Goal: Transaction & Acquisition: Subscribe to service/newsletter

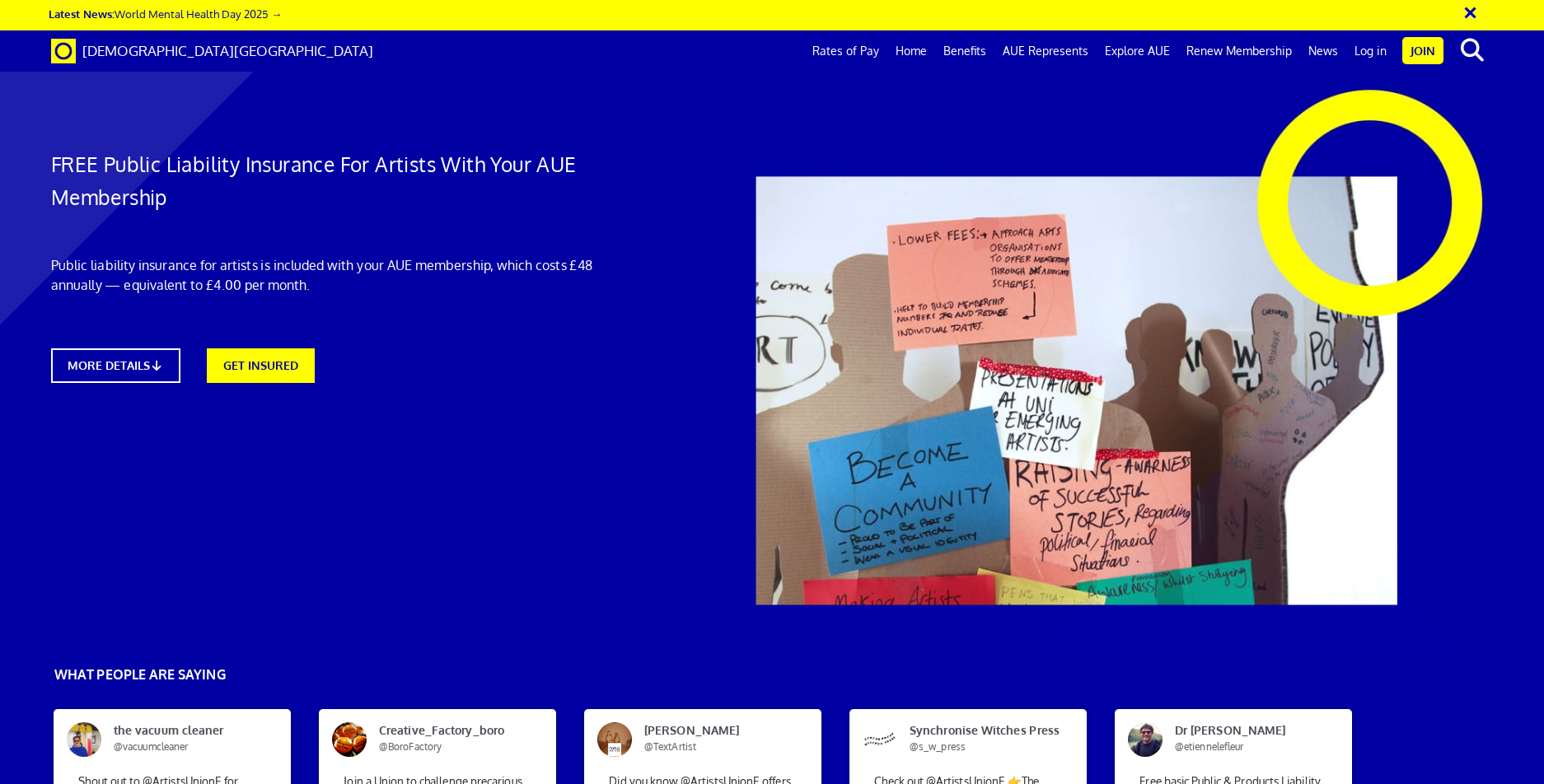
scroll to position [0, 24]
click at [609, 365] on div "MORE DETAILS GET INSURED" at bounding box center [344, 365] width 586 height 35
click at [614, 359] on div "MORE DETAILS GET INSURED" at bounding box center [344, 365] width 586 height 35
drag, startPoint x: 486, startPoint y: 348, endPoint x: 492, endPoint y: 359, distance: 12.5
click at [486, 348] on div "MORE DETAILS GET INSURED" at bounding box center [344, 365] width 586 height 35
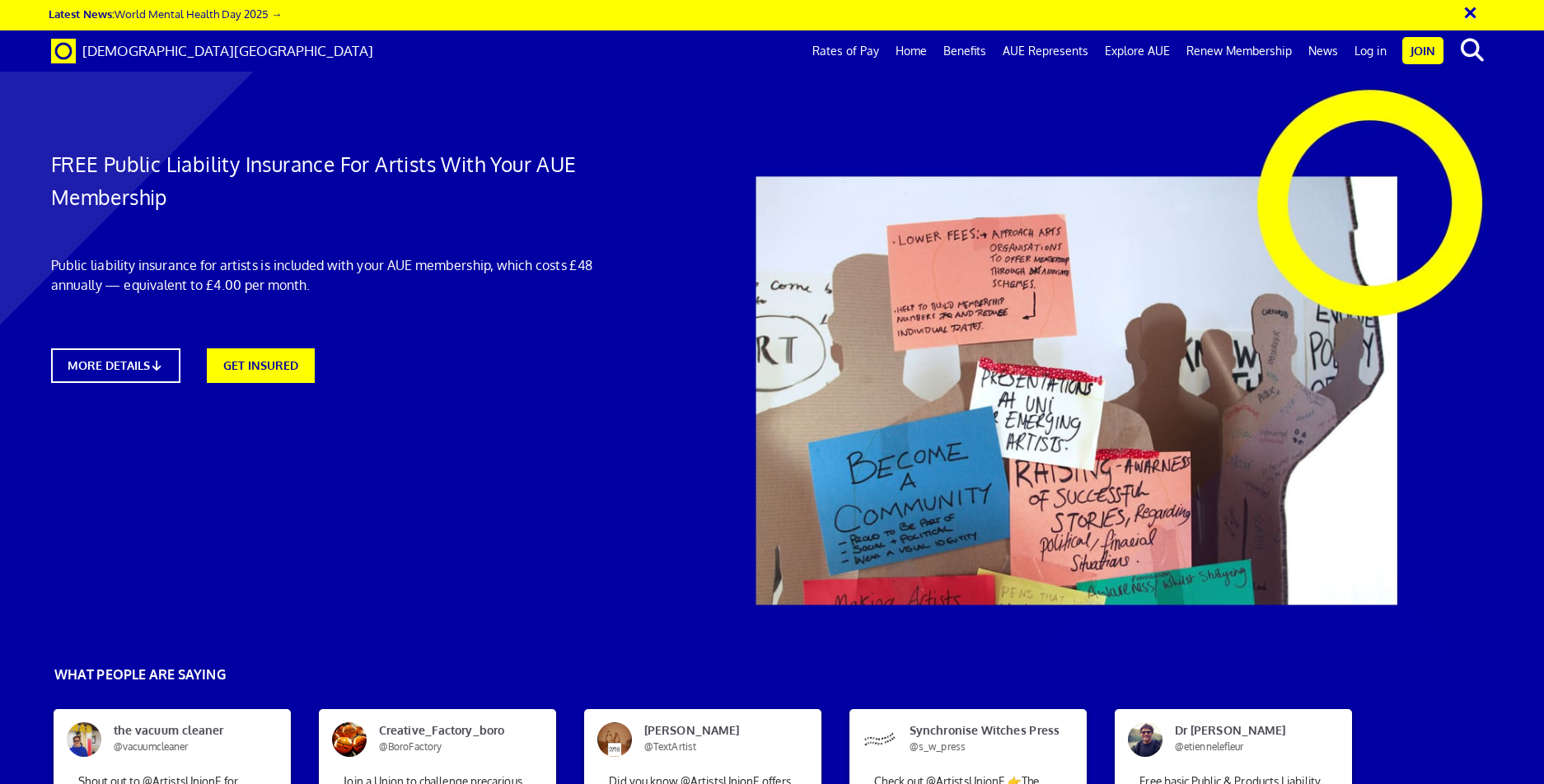
click at [493, 359] on div "MORE DETAILS GET INSURED" at bounding box center [344, 365] width 586 height 35
click at [210, 361] on link "GET INSURED" at bounding box center [261, 363] width 118 height 37
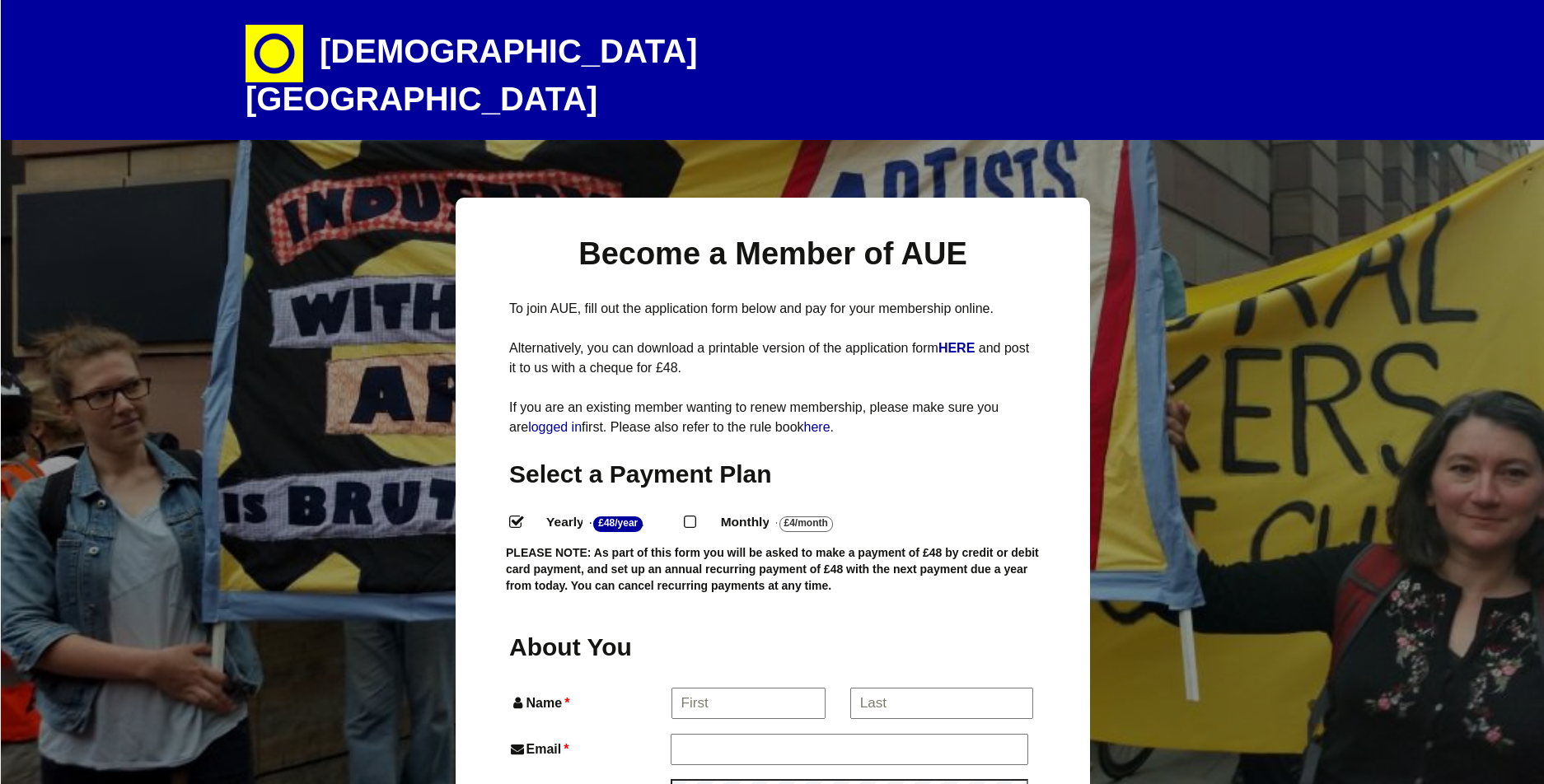
select select
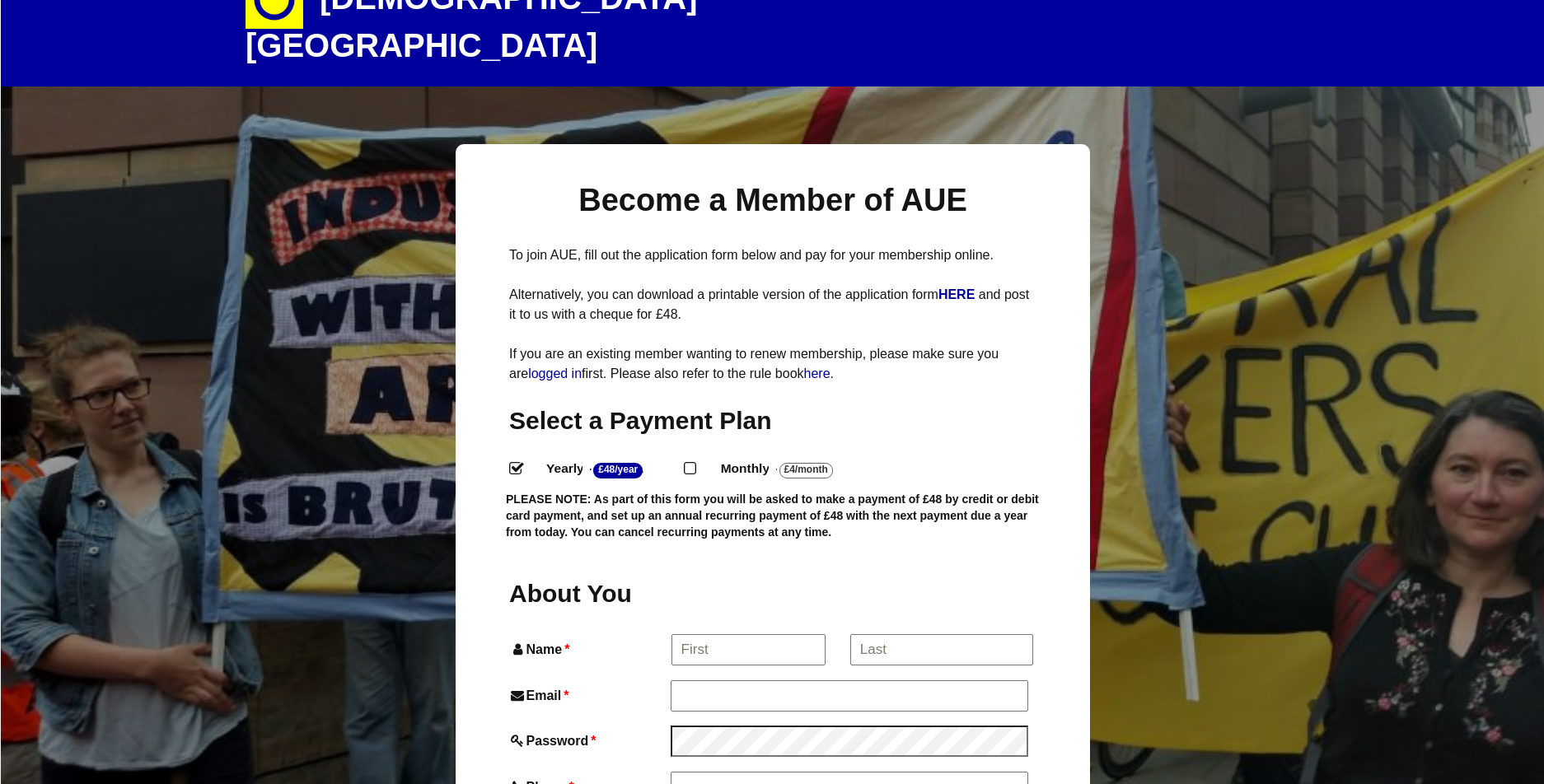
click at [694, 462] on input "Monthly - £4/Month ." at bounding box center [688, 467] width 11 height 11
radio input "true"
click at [714, 635] on input "Name *" at bounding box center [747, 649] width 153 height 30
type input "M"
type input "James"
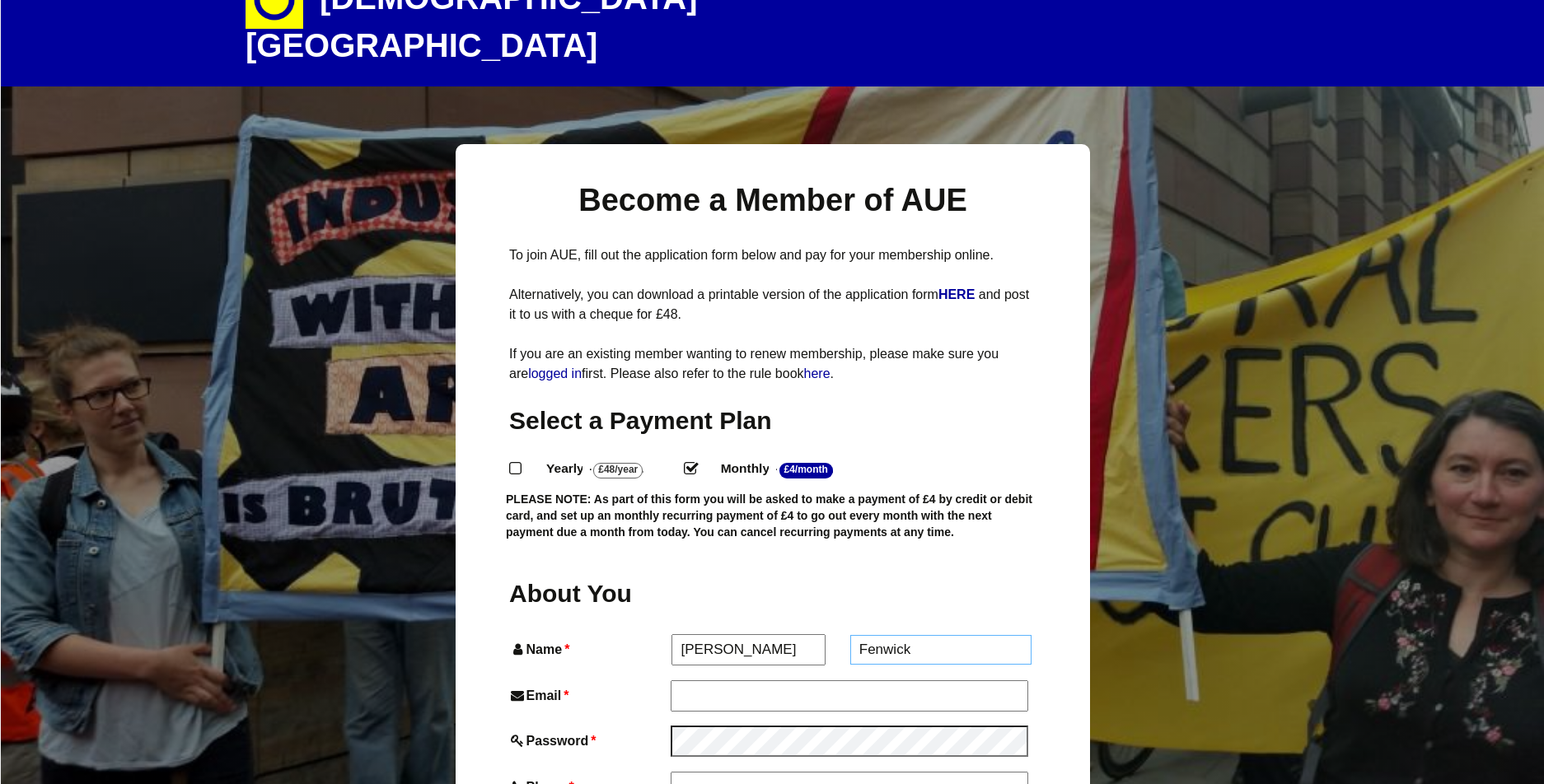
type input "Fenwick"
click at [741, 680] on input "Email *" at bounding box center [848, 695] width 356 height 30
type input "jfenwick-art@live.co.uk"
type input "07951047078"
type input "79 Newstead Street"
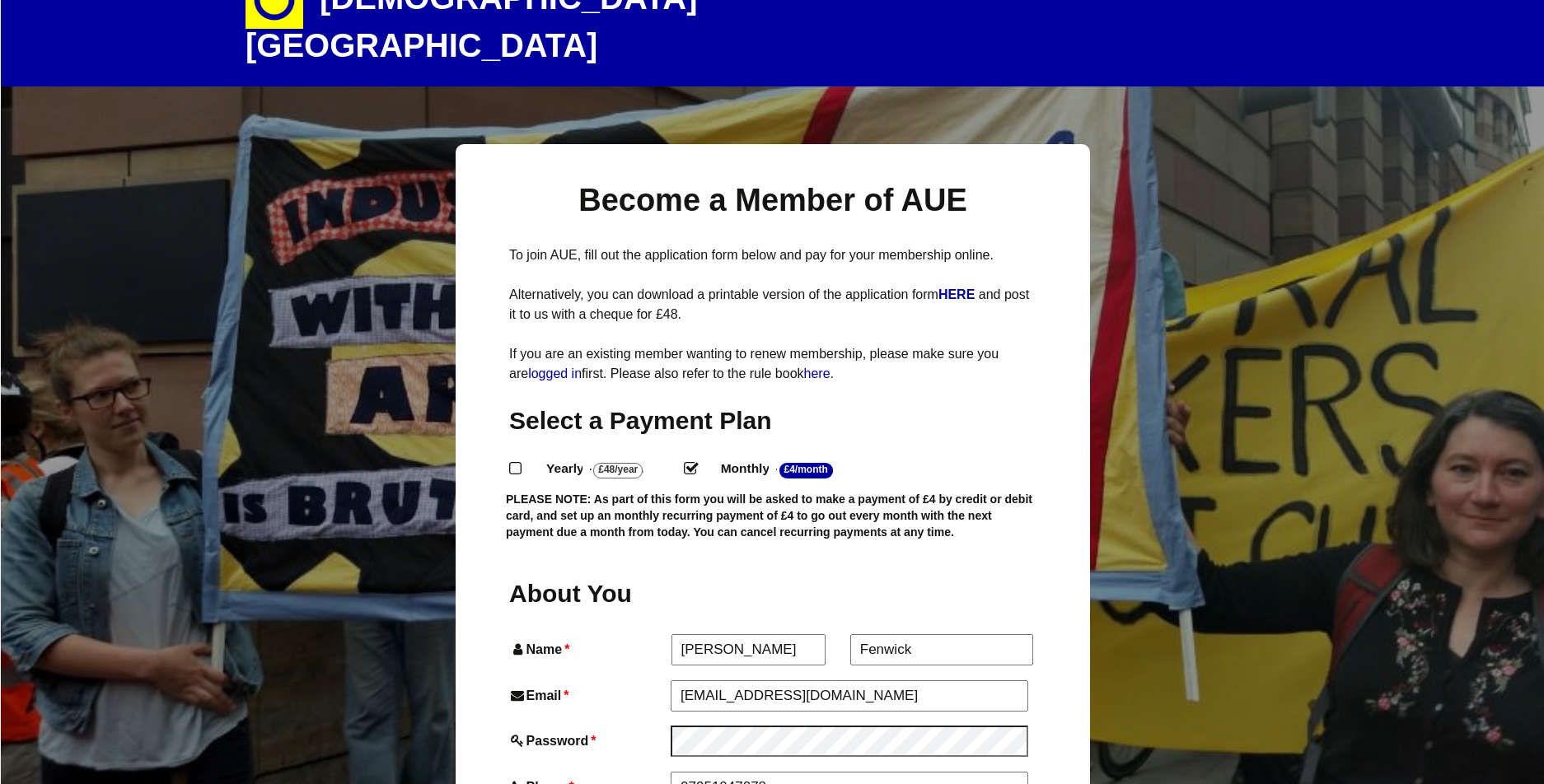
type input "KINGSTON UPON HULL"
type input "HU5 3NG"
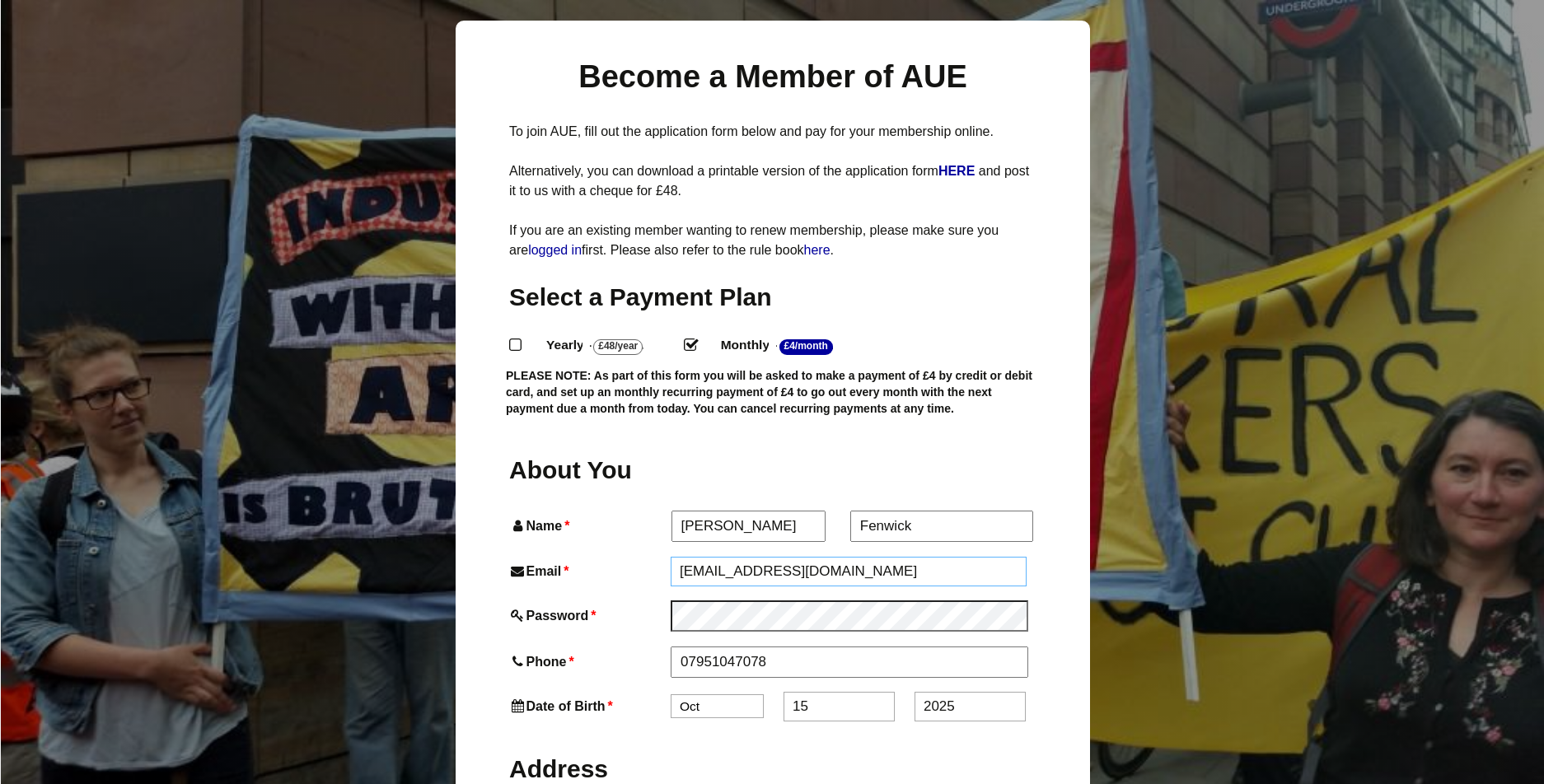
scroll to position [213, 0]
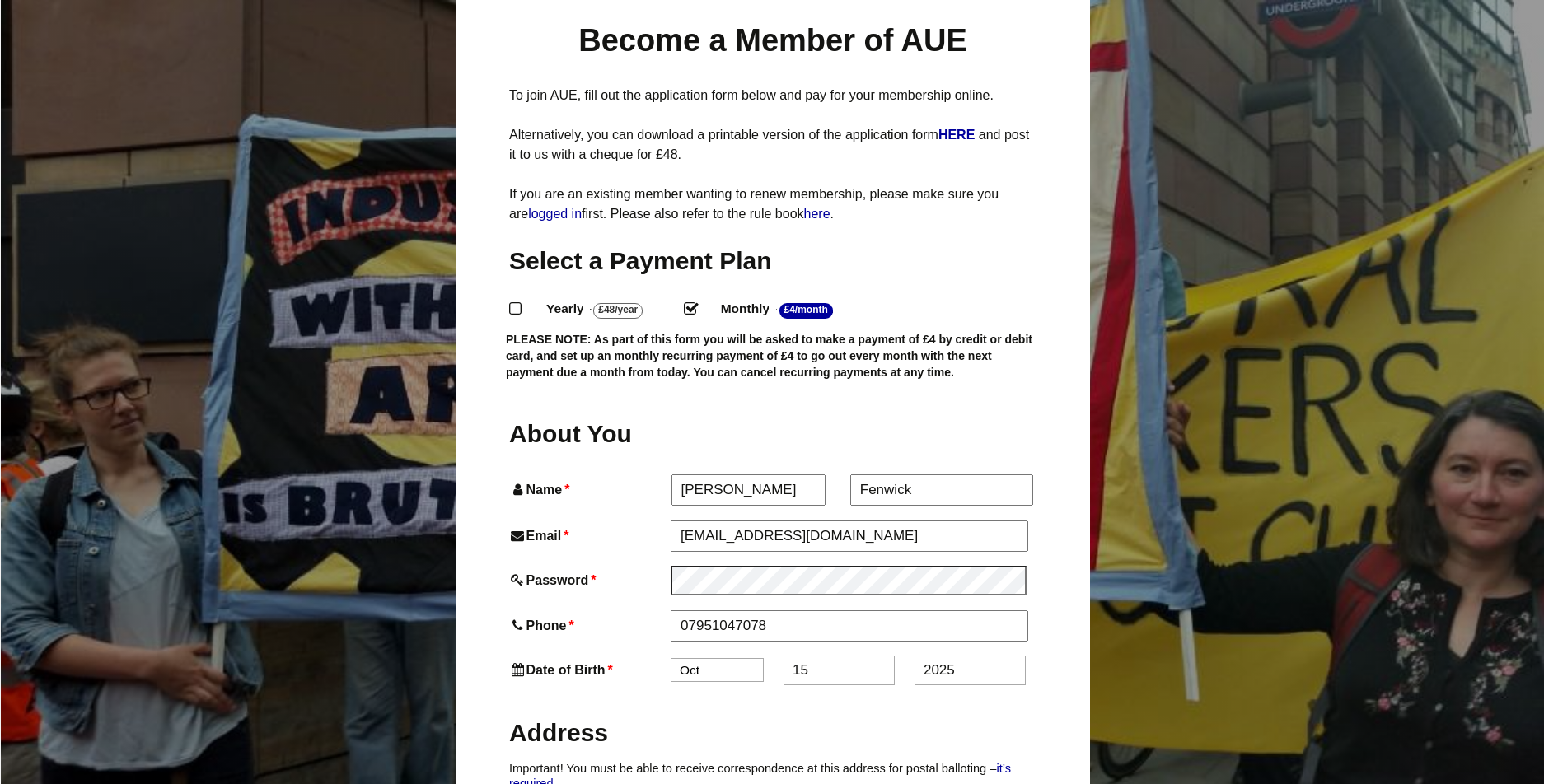
click at [728, 658] on select "Jan Feb Mar Apr May Jun Jul Aug Sep Oct Nov Dec" at bounding box center [716, 670] width 93 height 24
select select "11"
click at [670, 659] on select "Jan Feb Mar Apr May Jun Jul Aug Sep Oct Nov Dec" at bounding box center [716, 671] width 93 height 24
click at [820, 657] on input "15" at bounding box center [839, 672] width 112 height 30
type input "1"
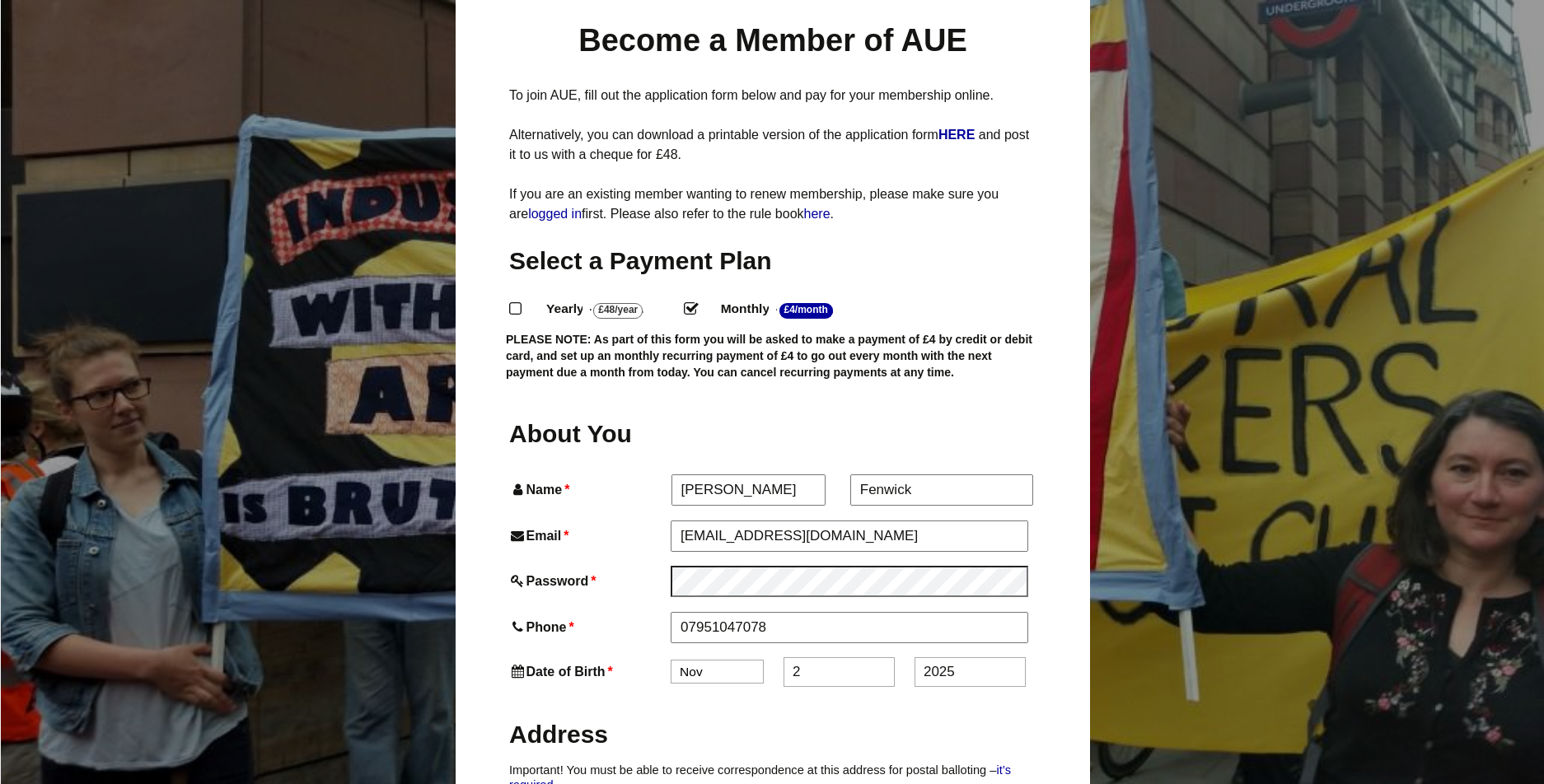
type input "2"
click at [958, 657] on input "2025" at bounding box center [970, 672] width 112 height 30
type input "2"
type input "1988"
click at [849, 718] on h2 "Address" at bounding box center [773, 733] width 527 height 32
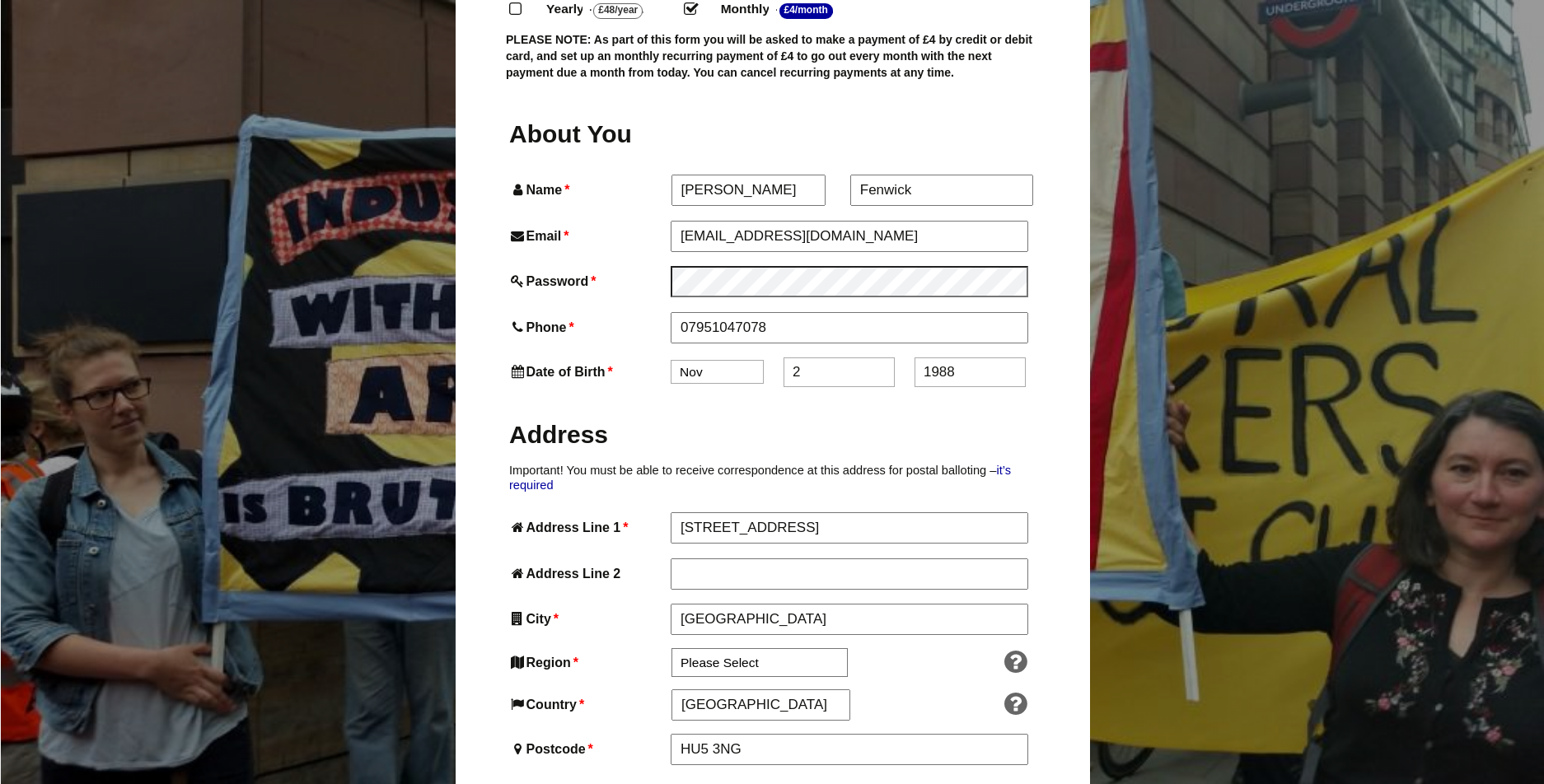
scroll to position [531, 0]
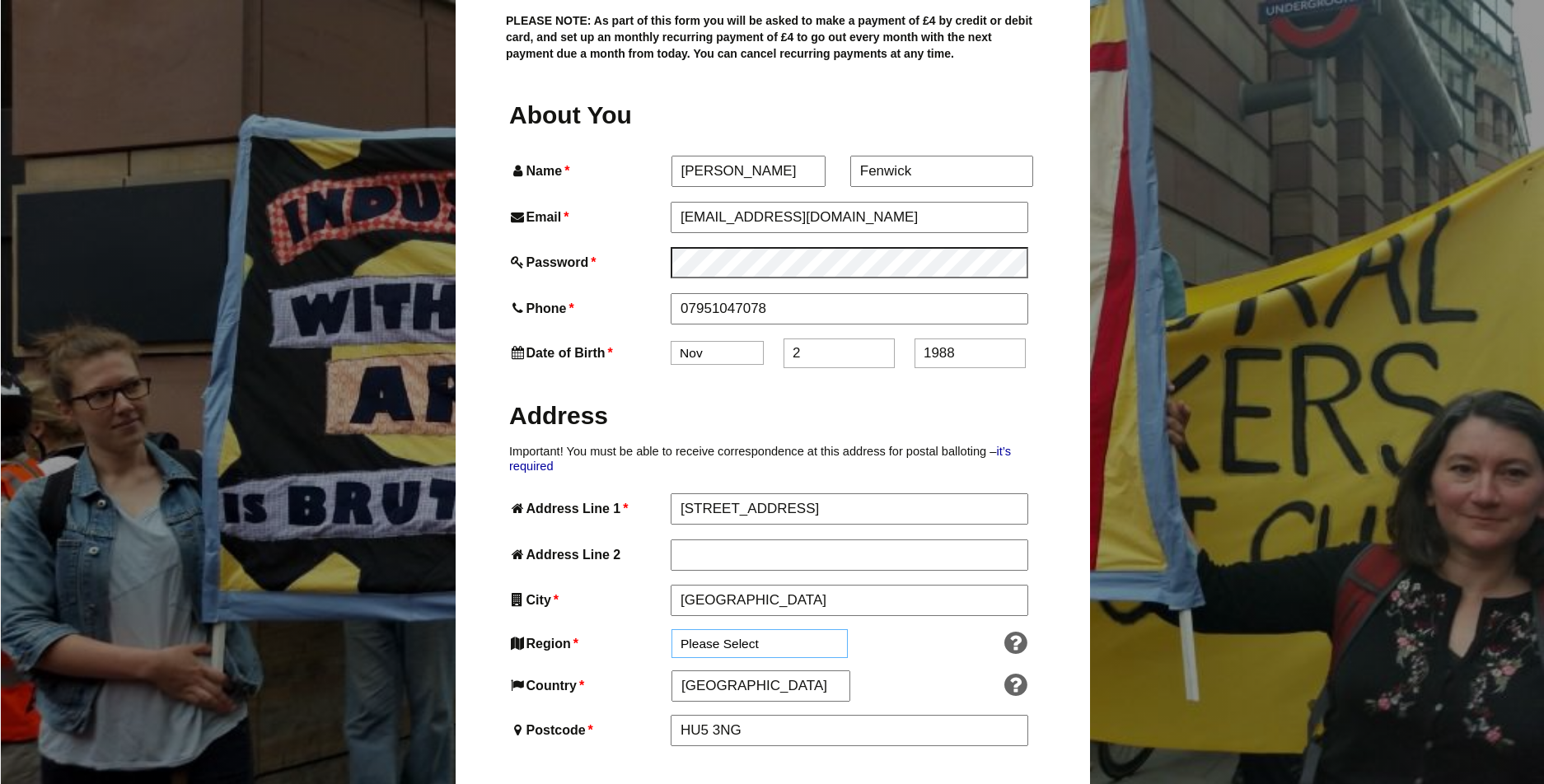
click at [776, 629] on select "Please Select South East England London North West England East of England West…" at bounding box center [759, 644] width 176 height 29
select select "Yorkshire and the Humber"
click at [671, 629] on select "Please Select South East England London North West England East of England West…" at bounding box center [759, 644] width 176 height 29
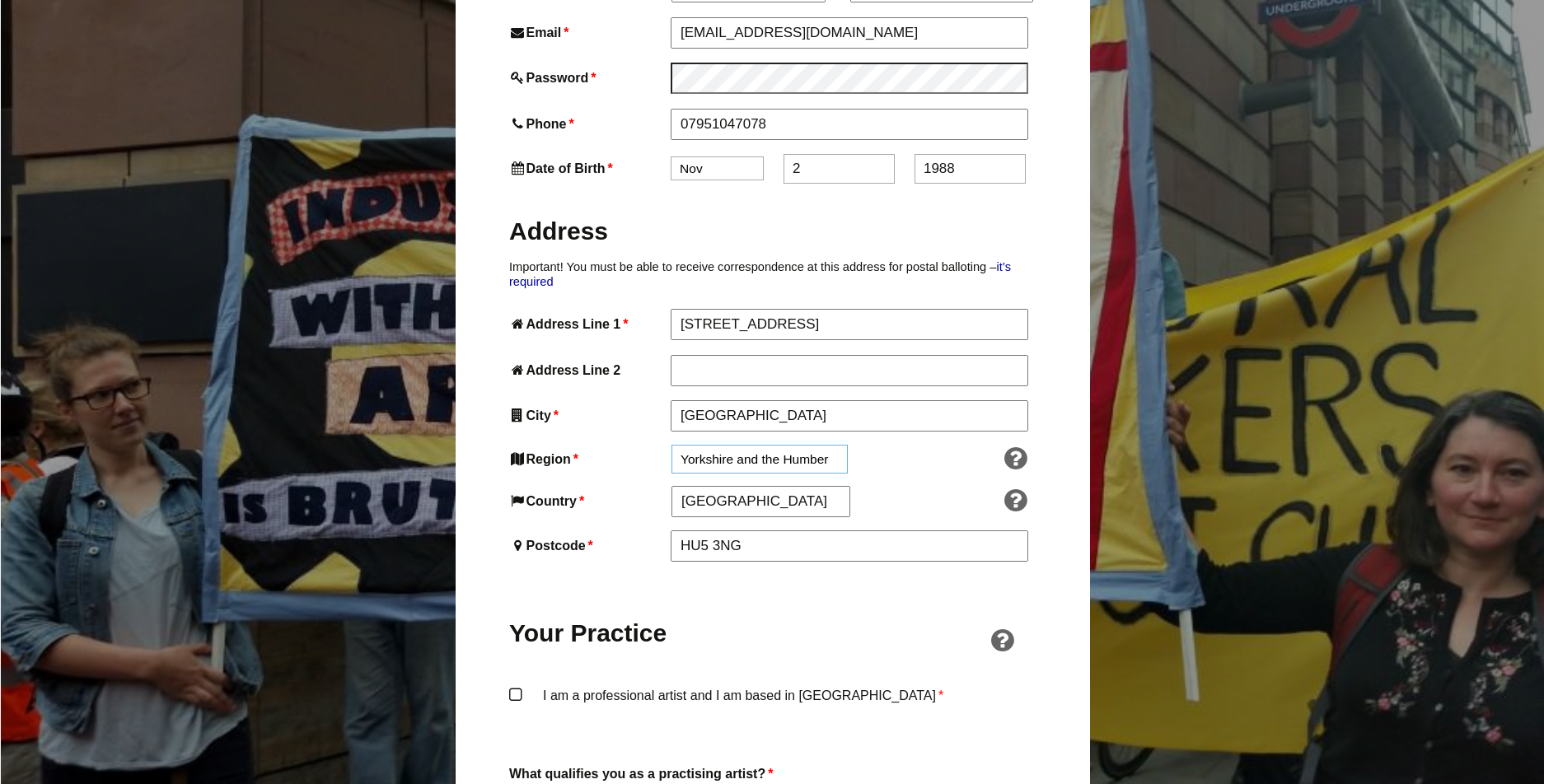
scroll to position [719, 0]
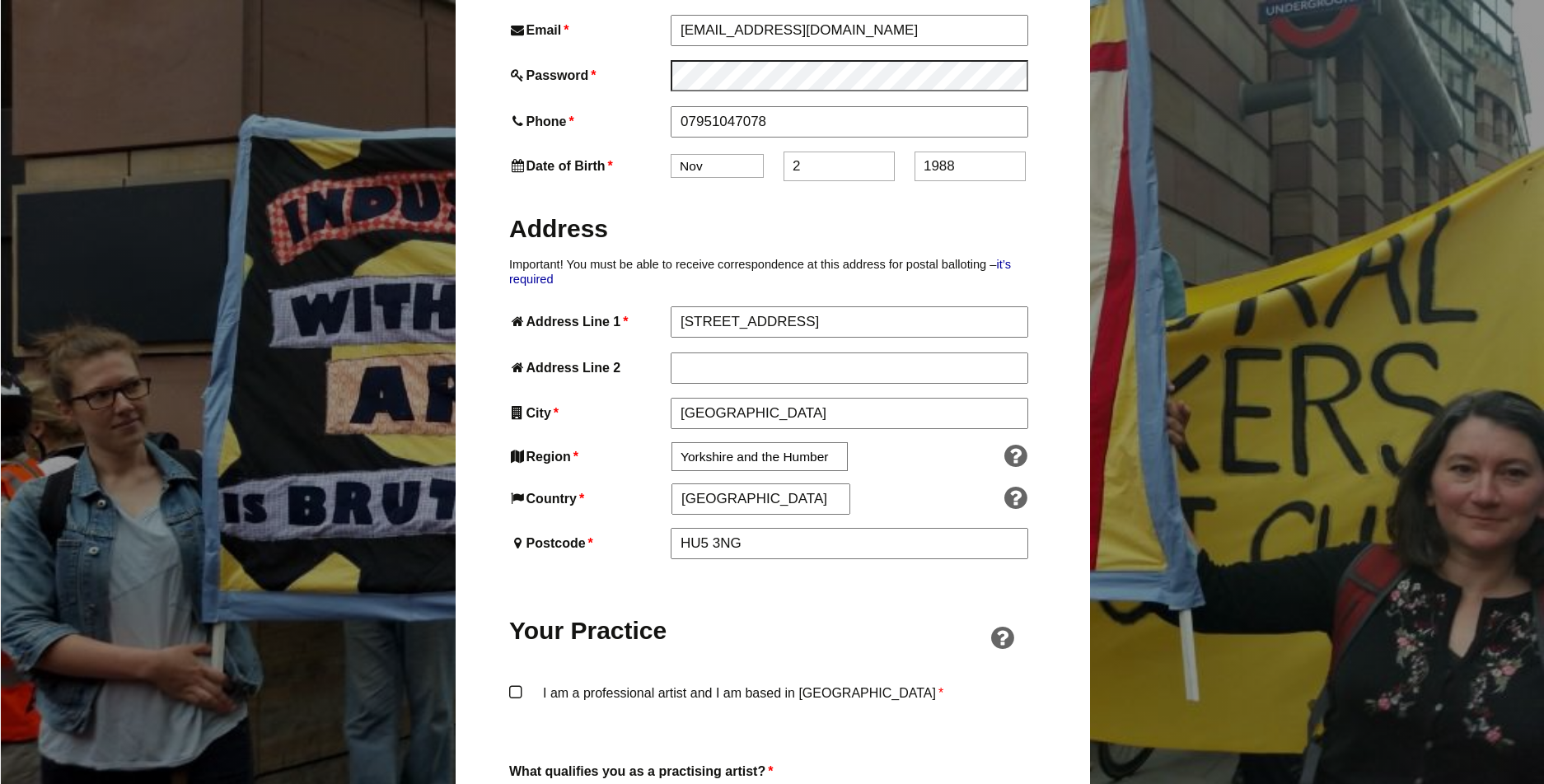
click at [787, 705] on div "I am a professional artist and I am based in England *" at bounding box center [773, 713] width 527 height 64
click at [521, 681] on label "I am a professional artist and I am based in England *" at bounding box center [773, 705] width 527 height 49
click at [0, 0] on input "I am a professional artist and I am based in England *" at bounding box center [0, 0] width 0 height 0
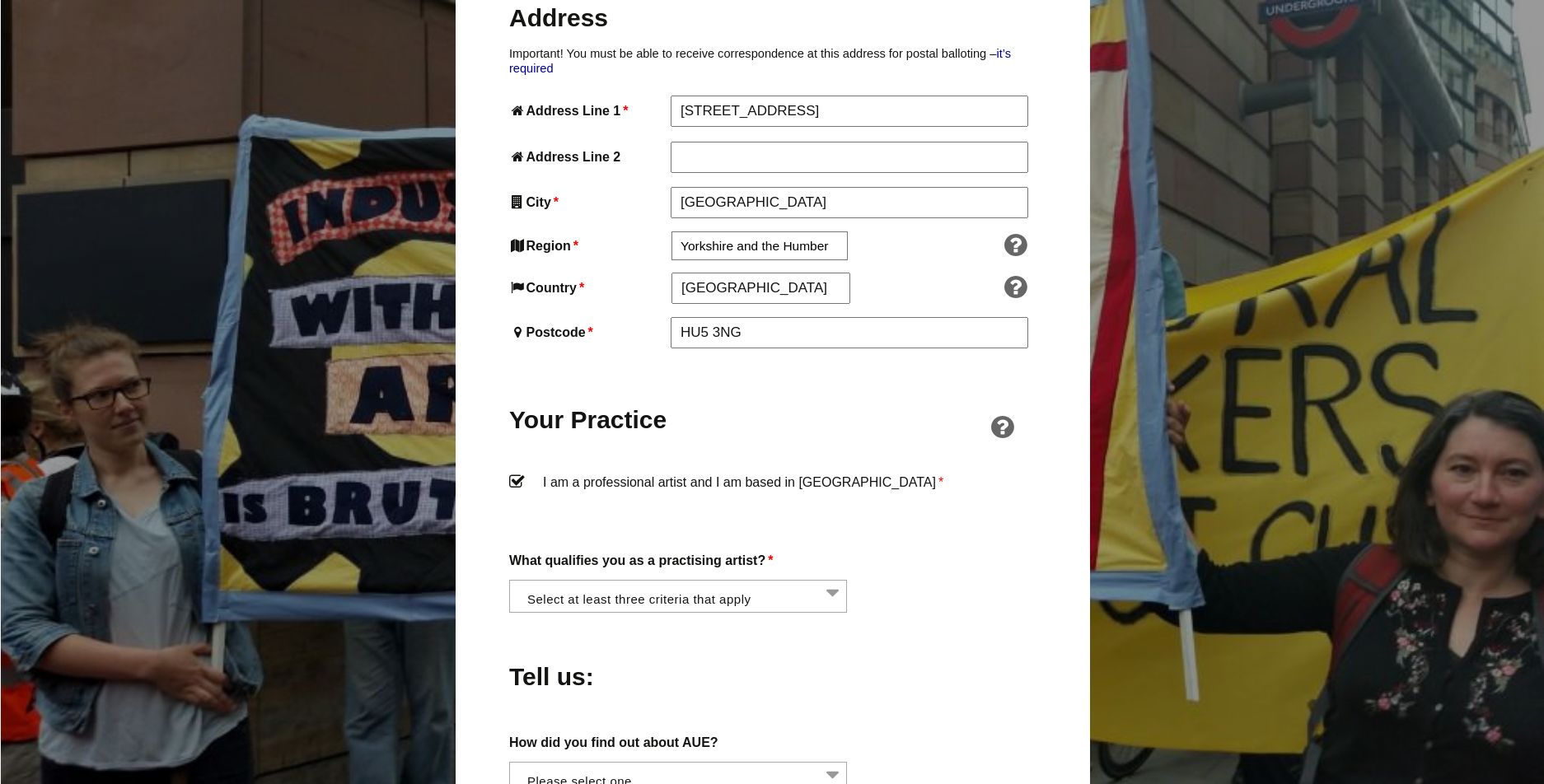
scroll to position [932, 0]
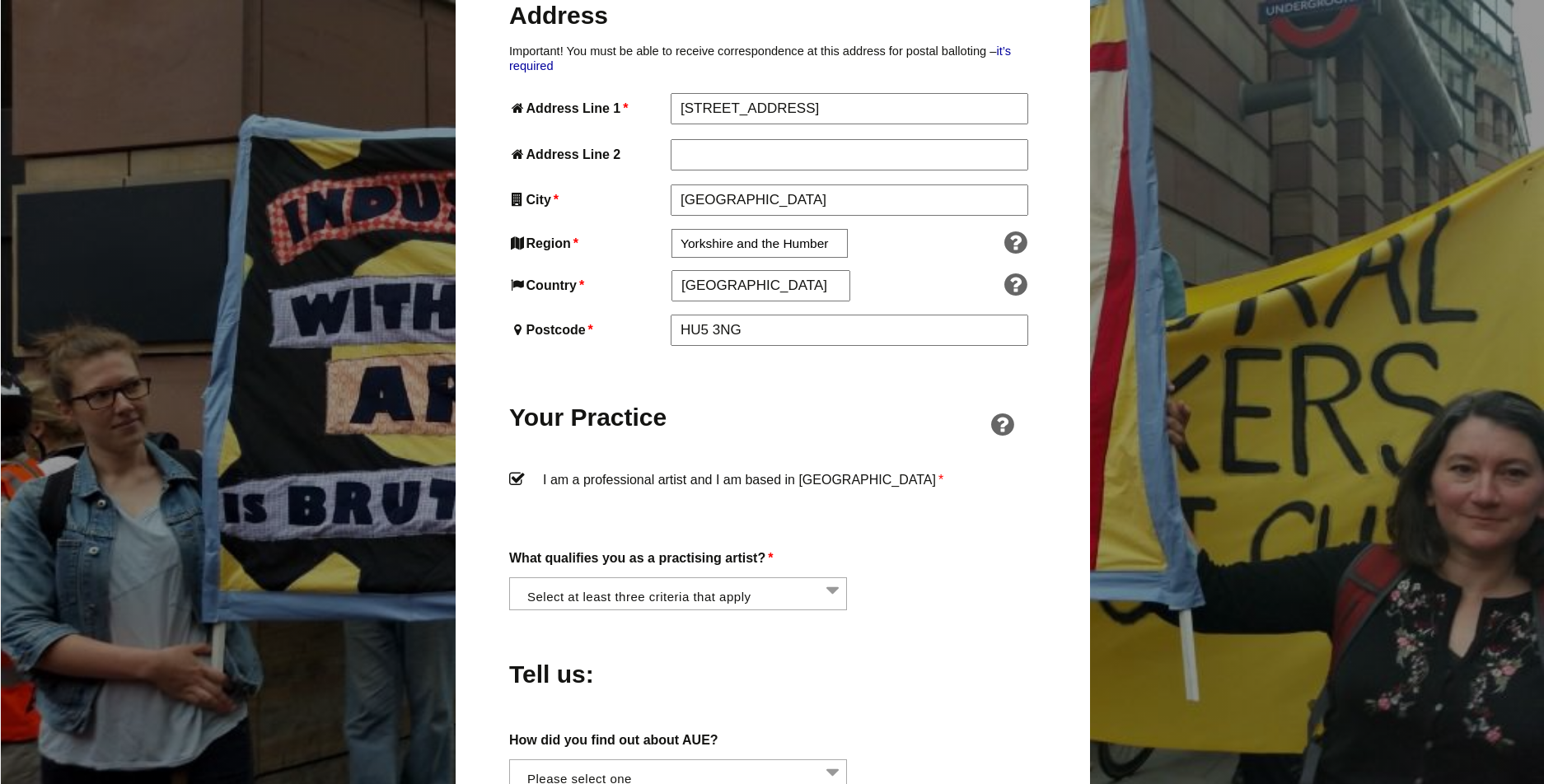
click at [820, 670] on div "Tell us:" at bounding box center [773, 669] width 527 height 89
click at [806, 577] on li at bounding box center [683, 591] width 337 height 28
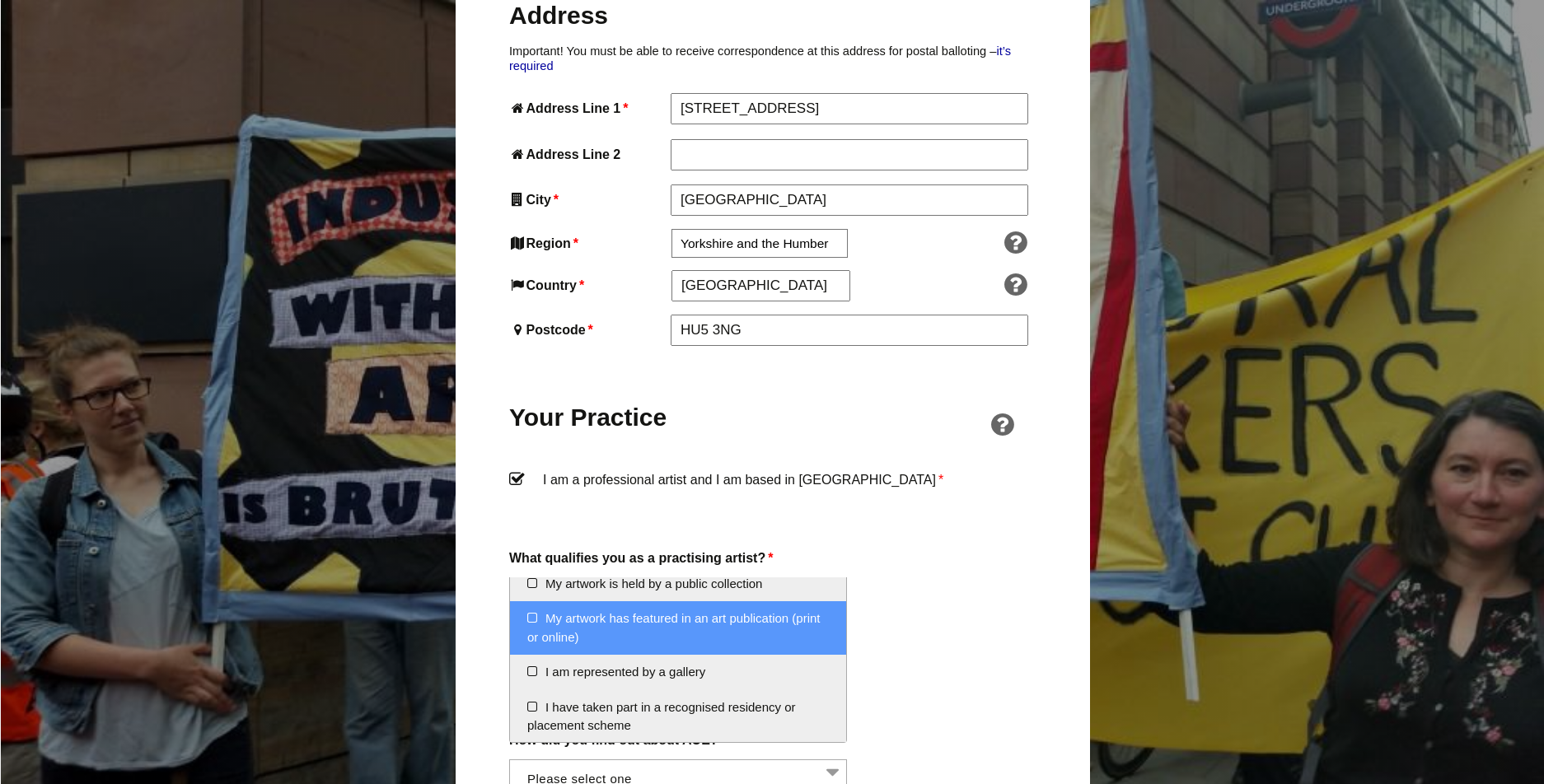
scroll to position [279, 0]
click at [647, 627] on li "My artwork has featured in an art publication (print or online)" at bounding box center [678, 626] width 336 height 54
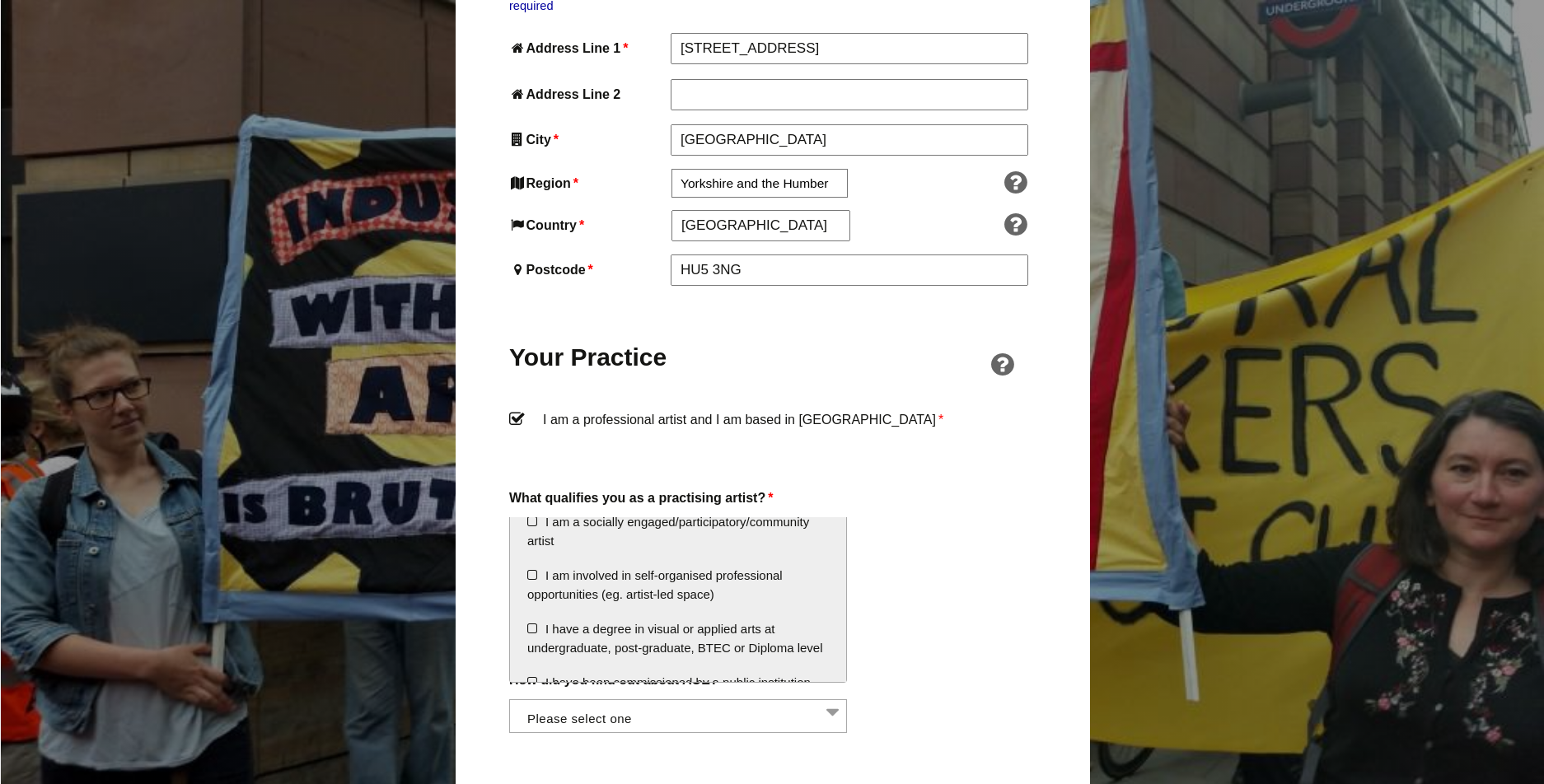
scroll to position [81, 0]
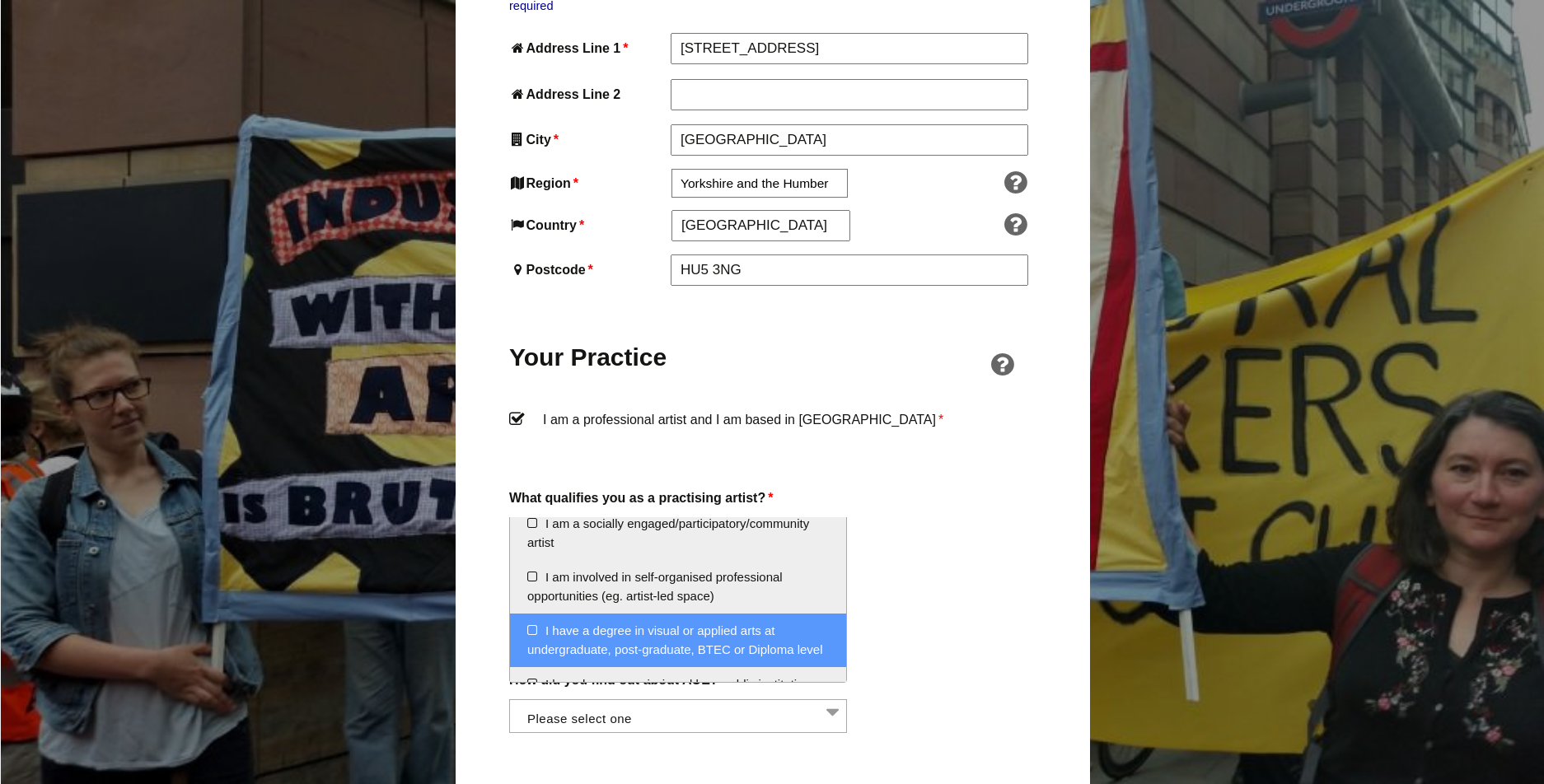
click at [639, 641] on li "I have a degree in visual or applied arts at undergraduate, post-graduate, BTEC…" at bounding box center [678, 640] width 336 height 54
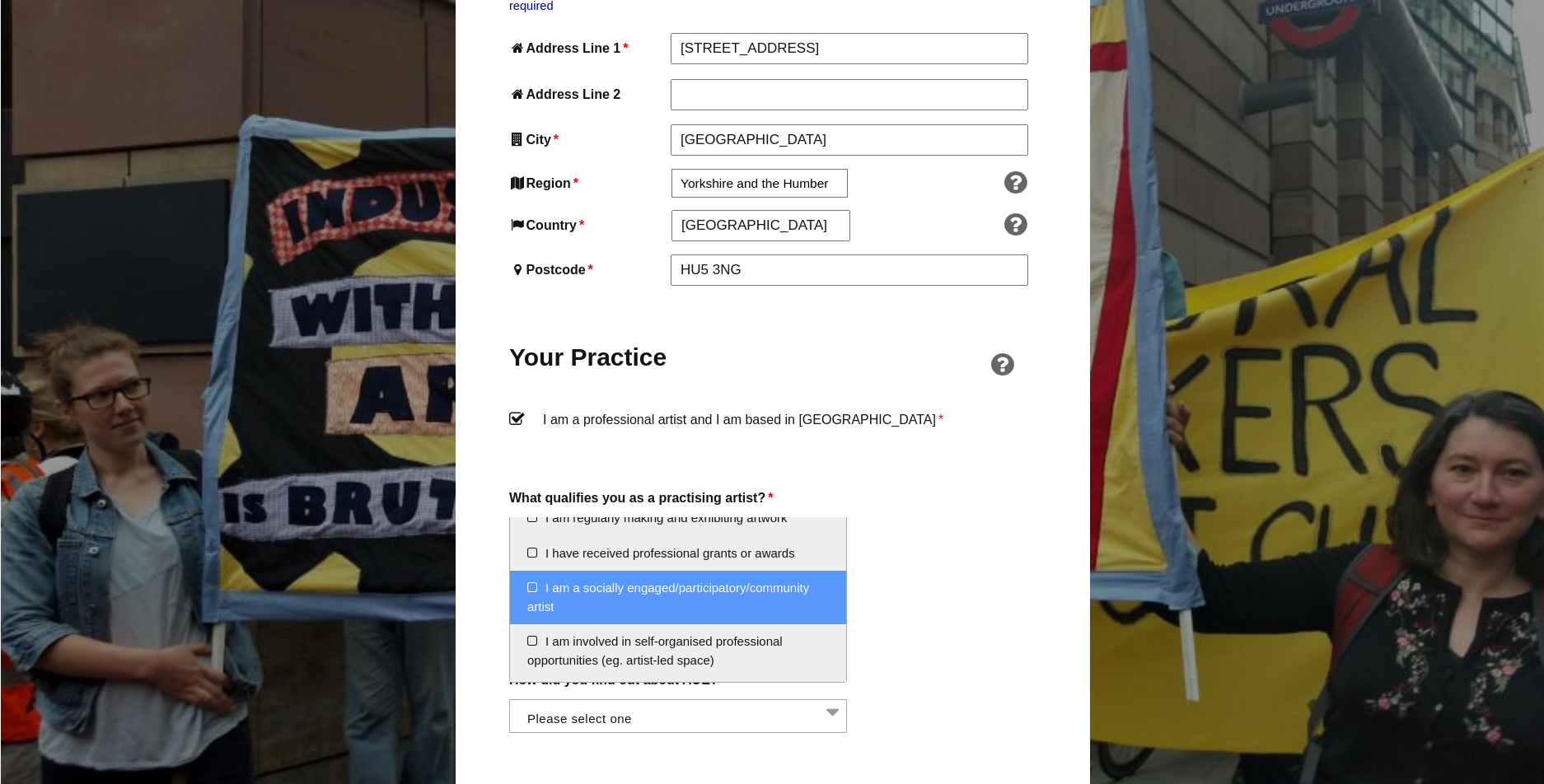
scroll to position [0, 0]
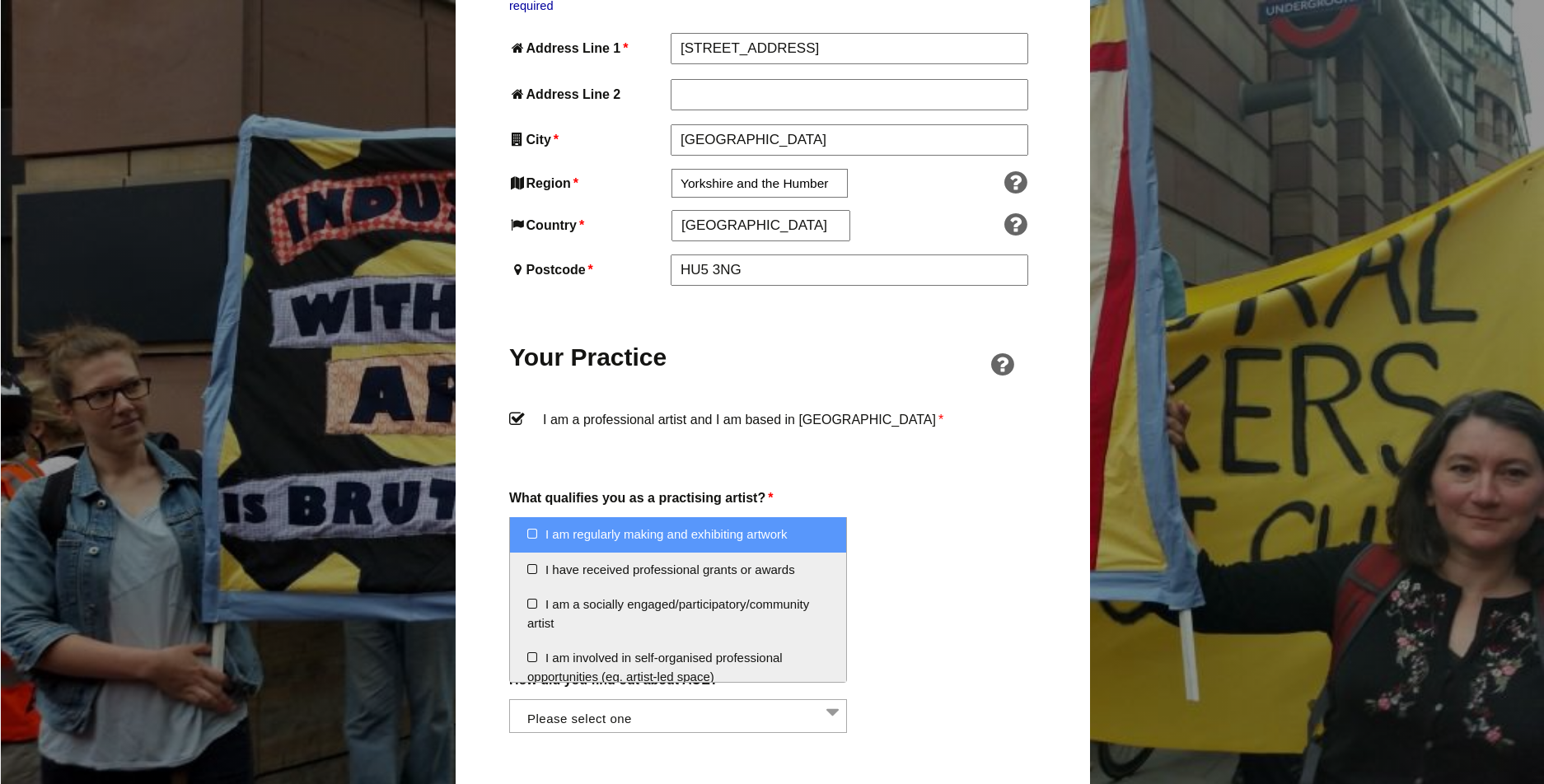
click at [632, 533] on li "I am regularly making and exhibiting artwork" at bounding box center [678, 534] width 336 height 36
select select "regularly_making_and_exhibiting_artwork"
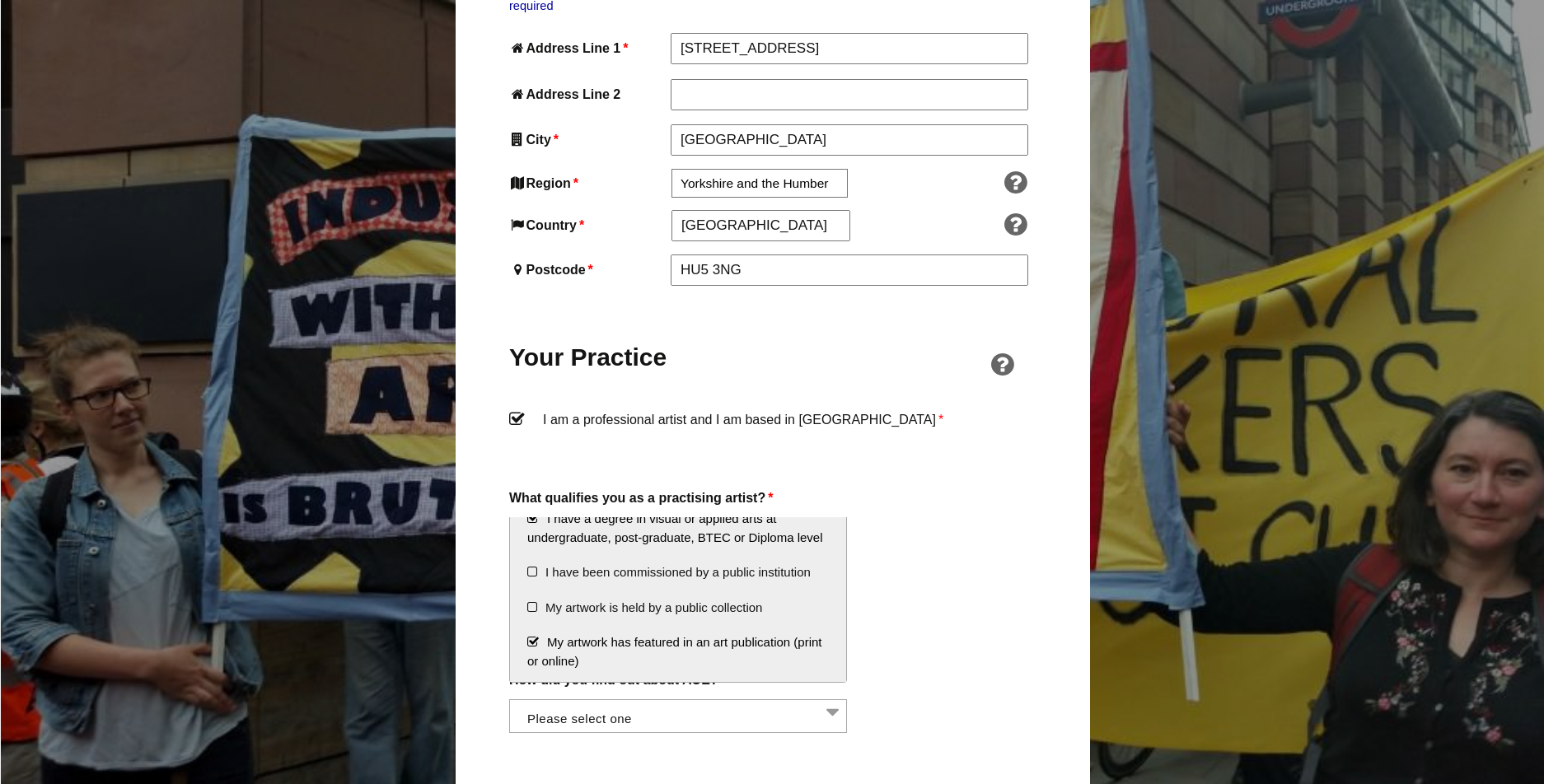
scroll to position [279, 0]
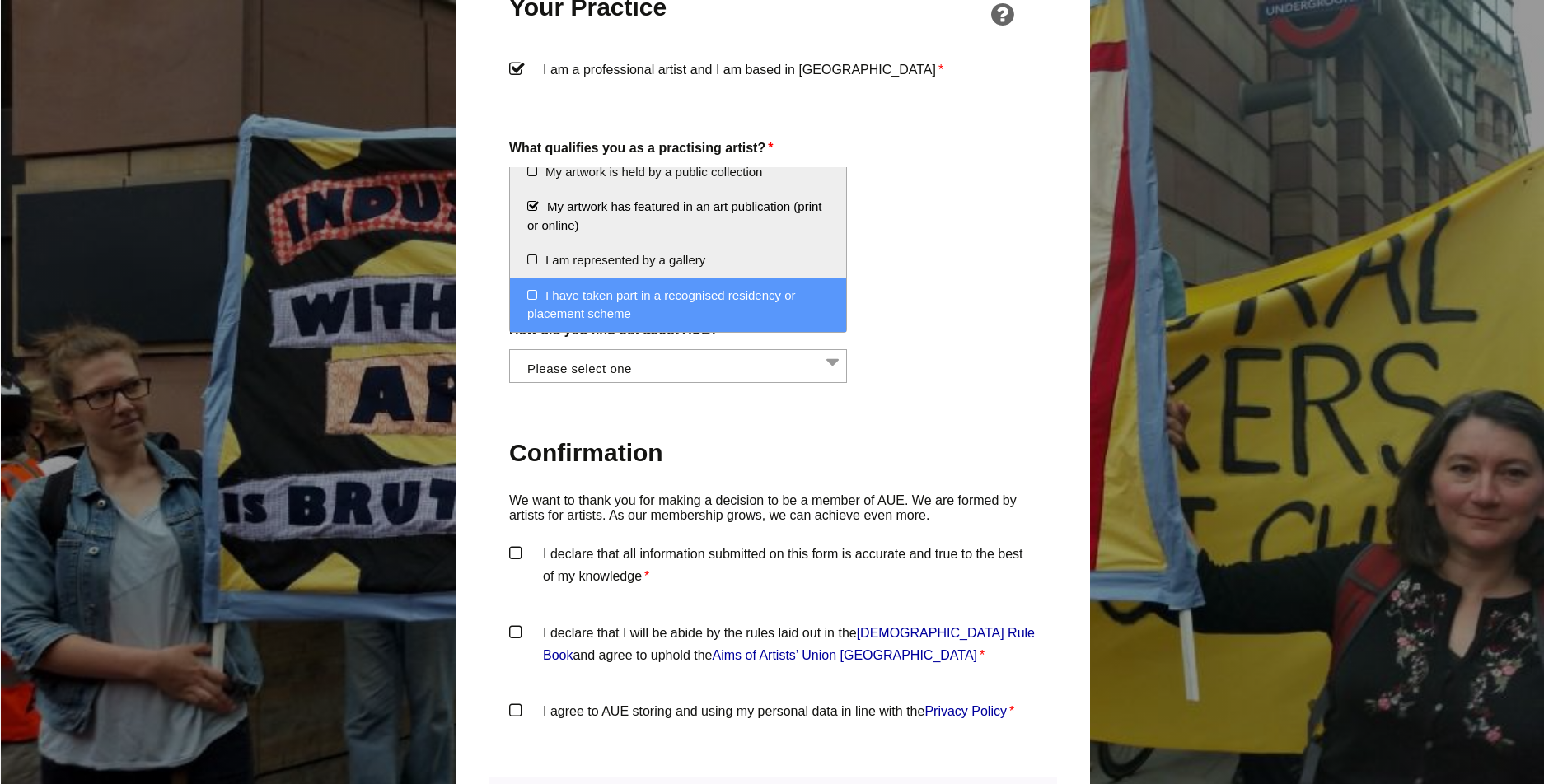
click at [885, 443] on label "Confirmation" at bounding box center [773, 454] width 527 height 78
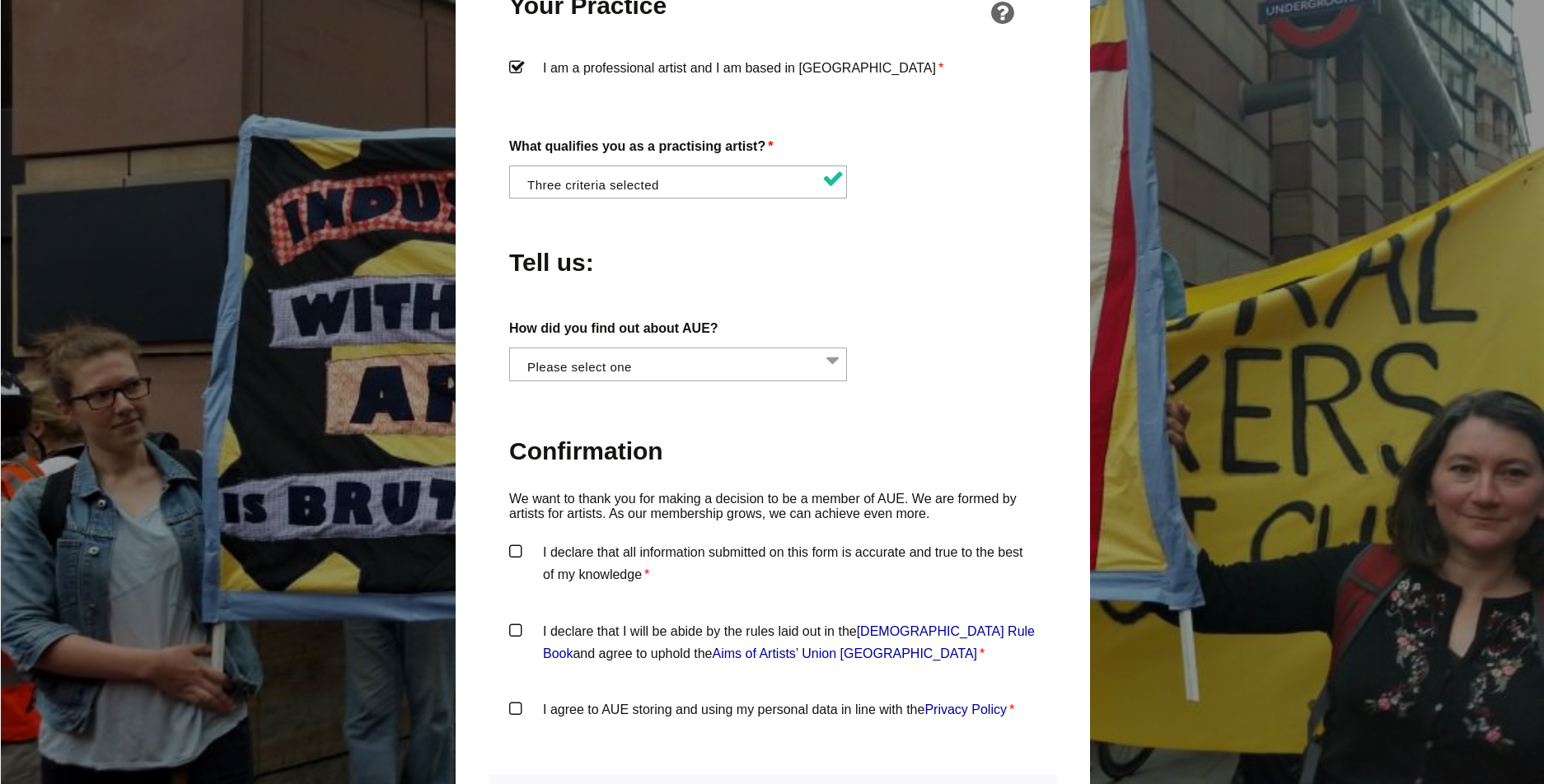
scroll to position [1344, 0]
click at [722, 348] on li at bounding box center [683, 361] width 337 height 28
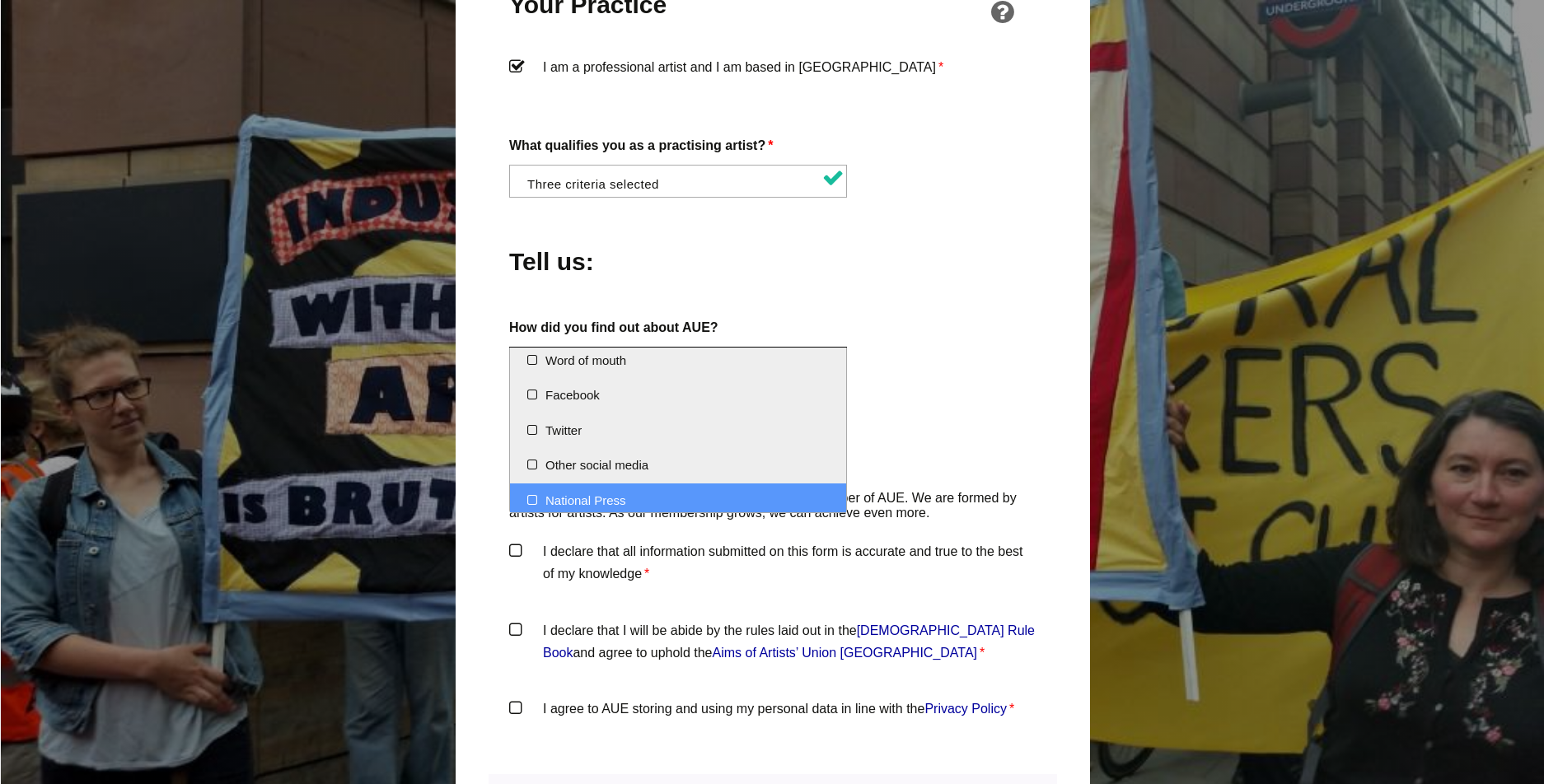
scroll to position [0, 0]
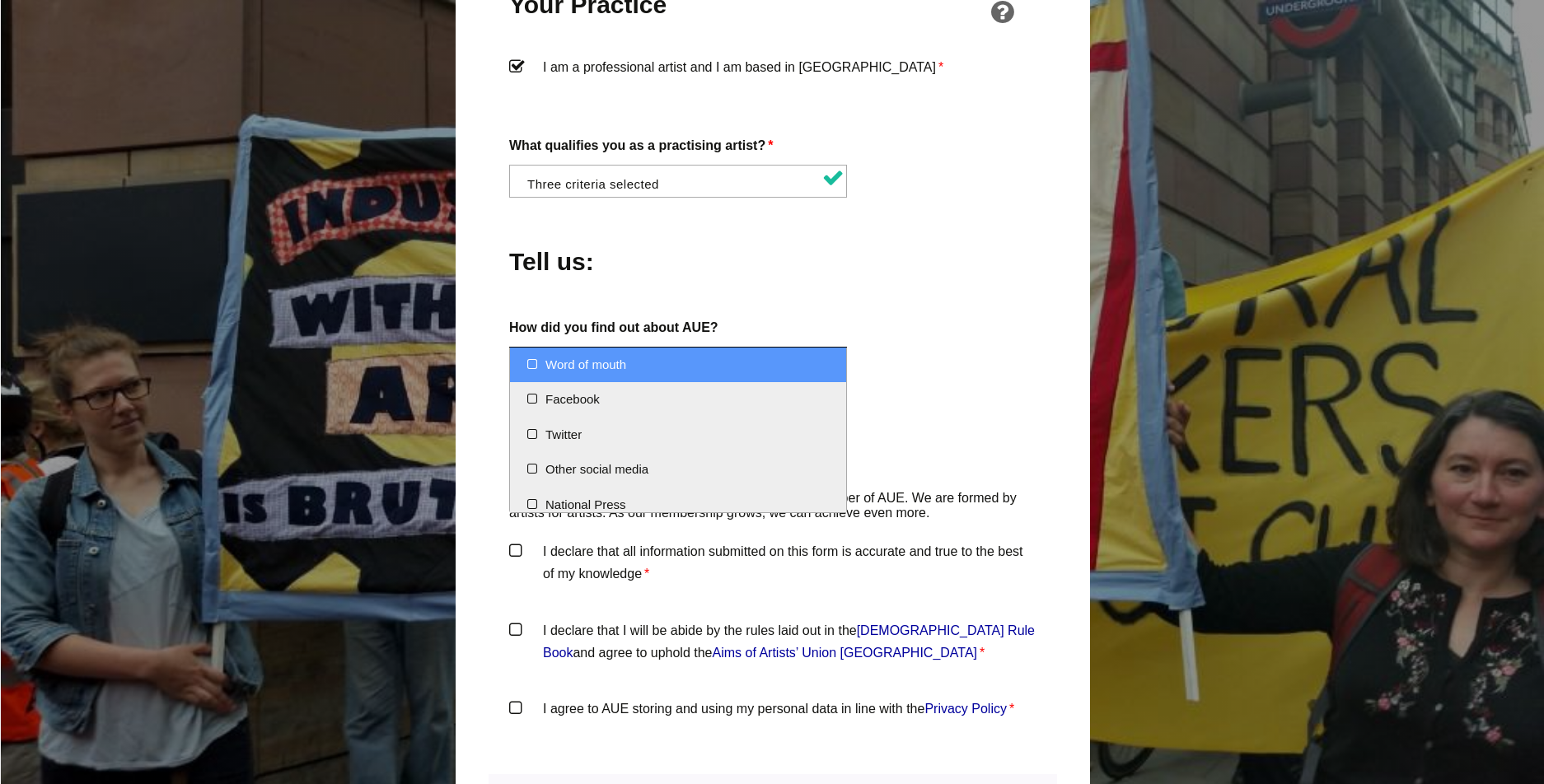
select select "Word of mouth"
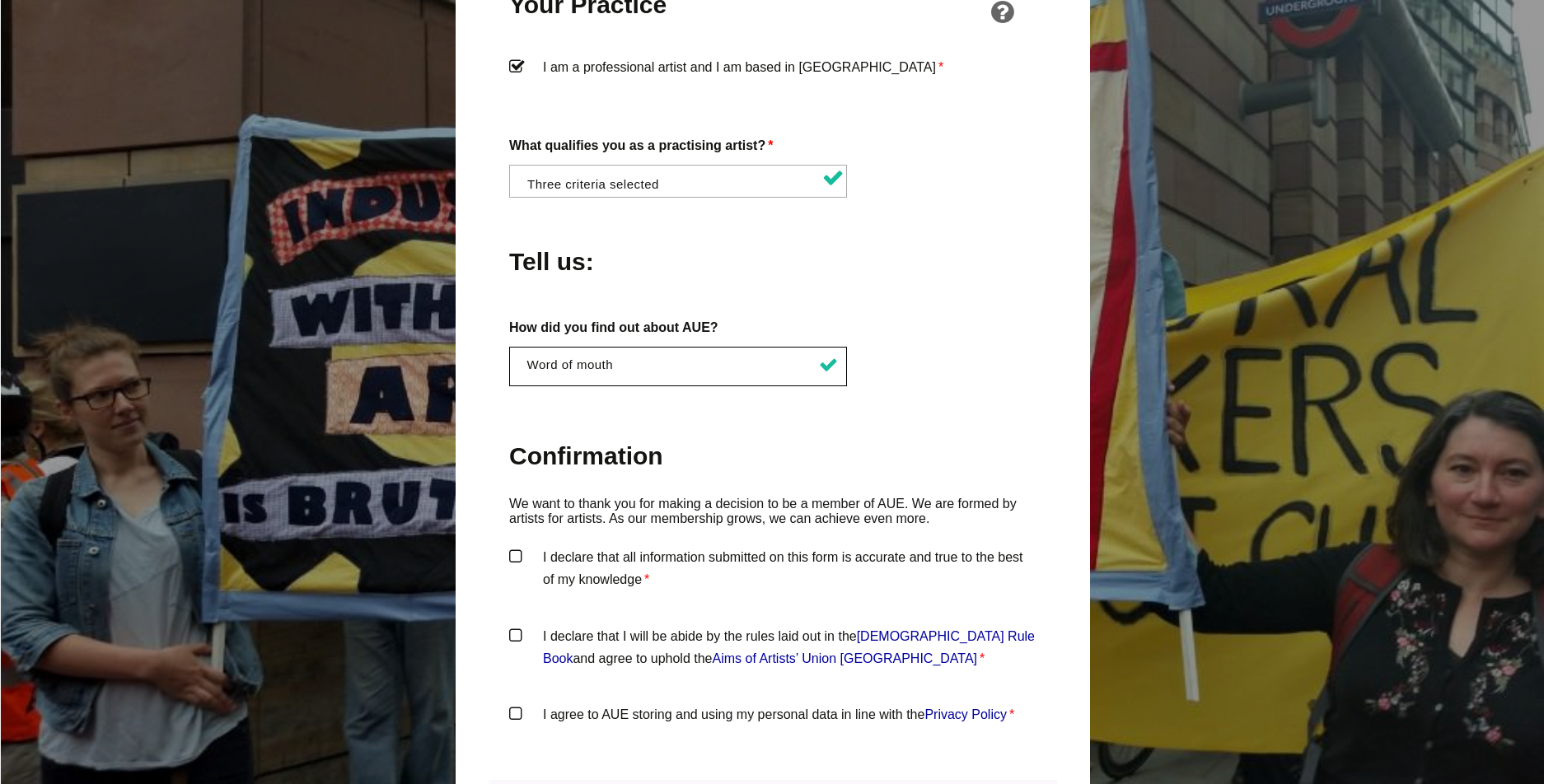
click at [762, 419] on label "Confirmation" at bounding box center [773, 457] width 527 height 78
click at [512, 546] on label "I declare that all information submitted on this form is accurate and true to t…" at bounding box center [773, 570] width 527 height 49
click at [0, 0] on input "I declare that all information submitted on this form is accurate and true to t…" at bounding box center [0, 0] width 0 height 0
click at [526, 625] on label "I declare that I will be abide by the rules laid out in the Artists' Union Engl…" at bounding box center [773, 649] width 527 height 49
click at [0, 0] on input "I declare that I will be abide by the rules laid out in the Artists' Union Engl…" at bounding box center [0, 0] width 0 height 0
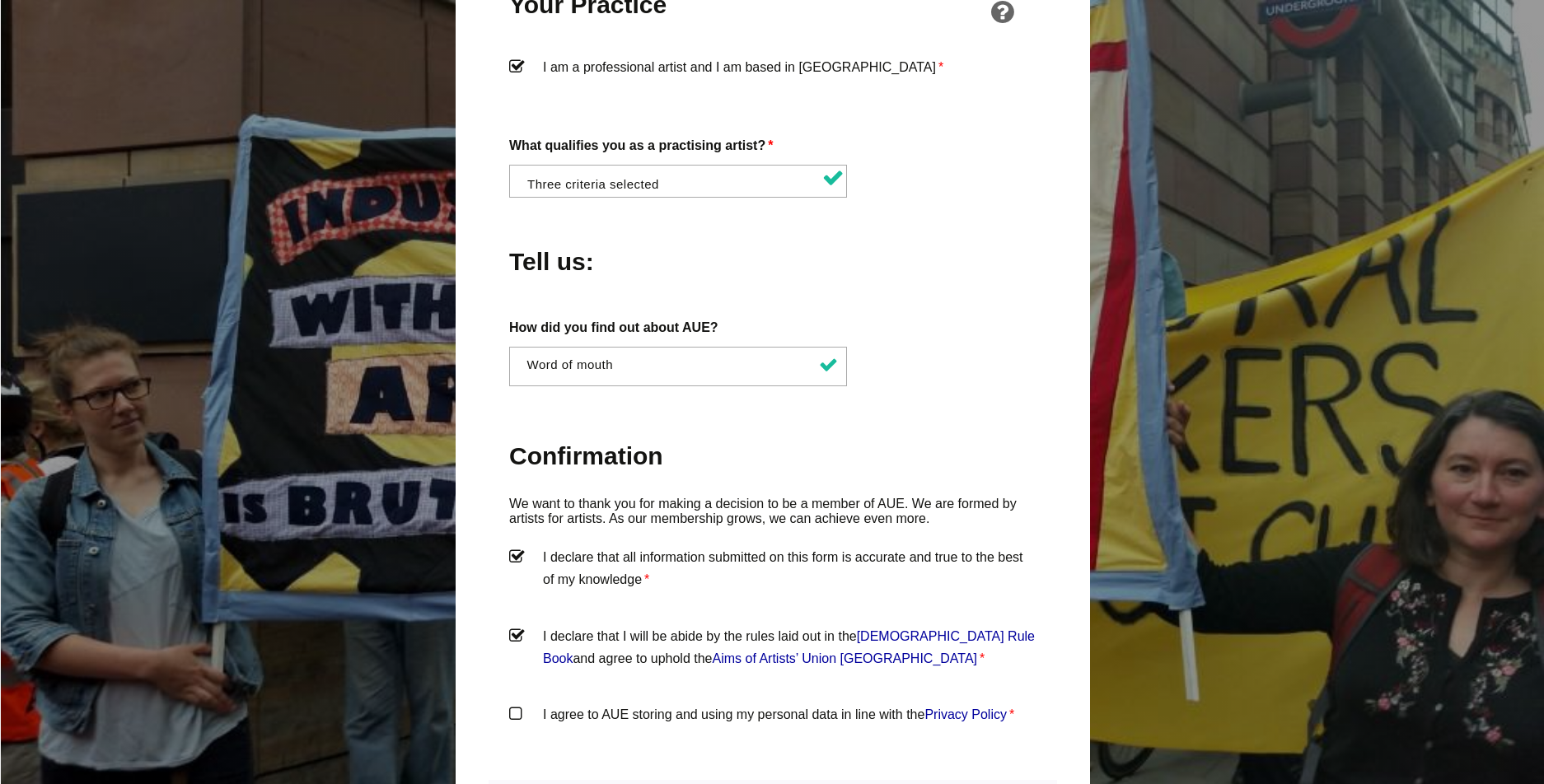
click at [521, 703] on label "I agree to AUE storing and using my personal data in line with the Privacy Poli…" at bounding box center [773, 727] width 527 height 49
click at [0, 0] on input "I agree to AUE storing and using my personal data in line with the Privacy Poli…" at bounding box center [0, 0] width 0 height 0
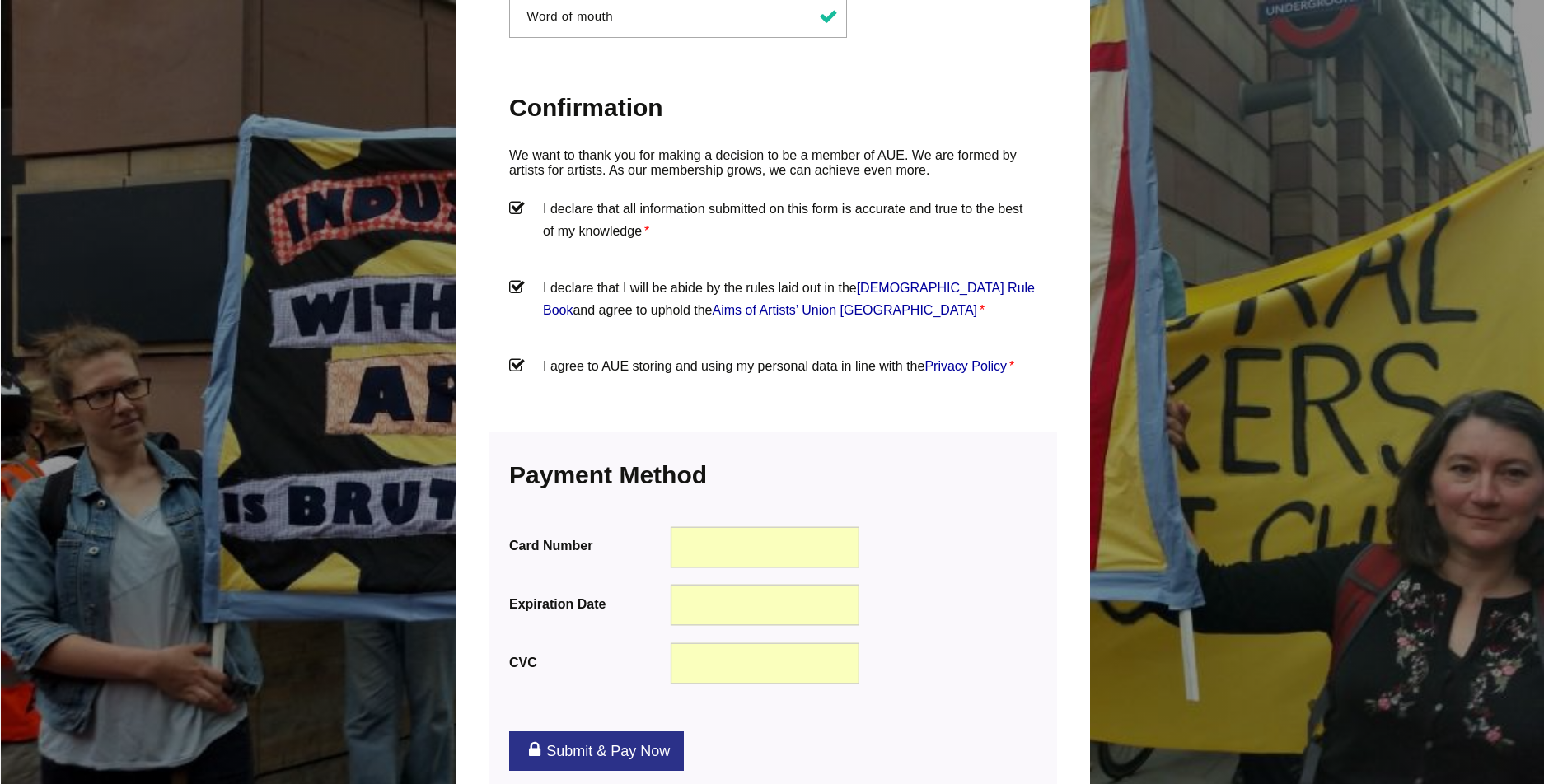
scroll to position [1695, 0]
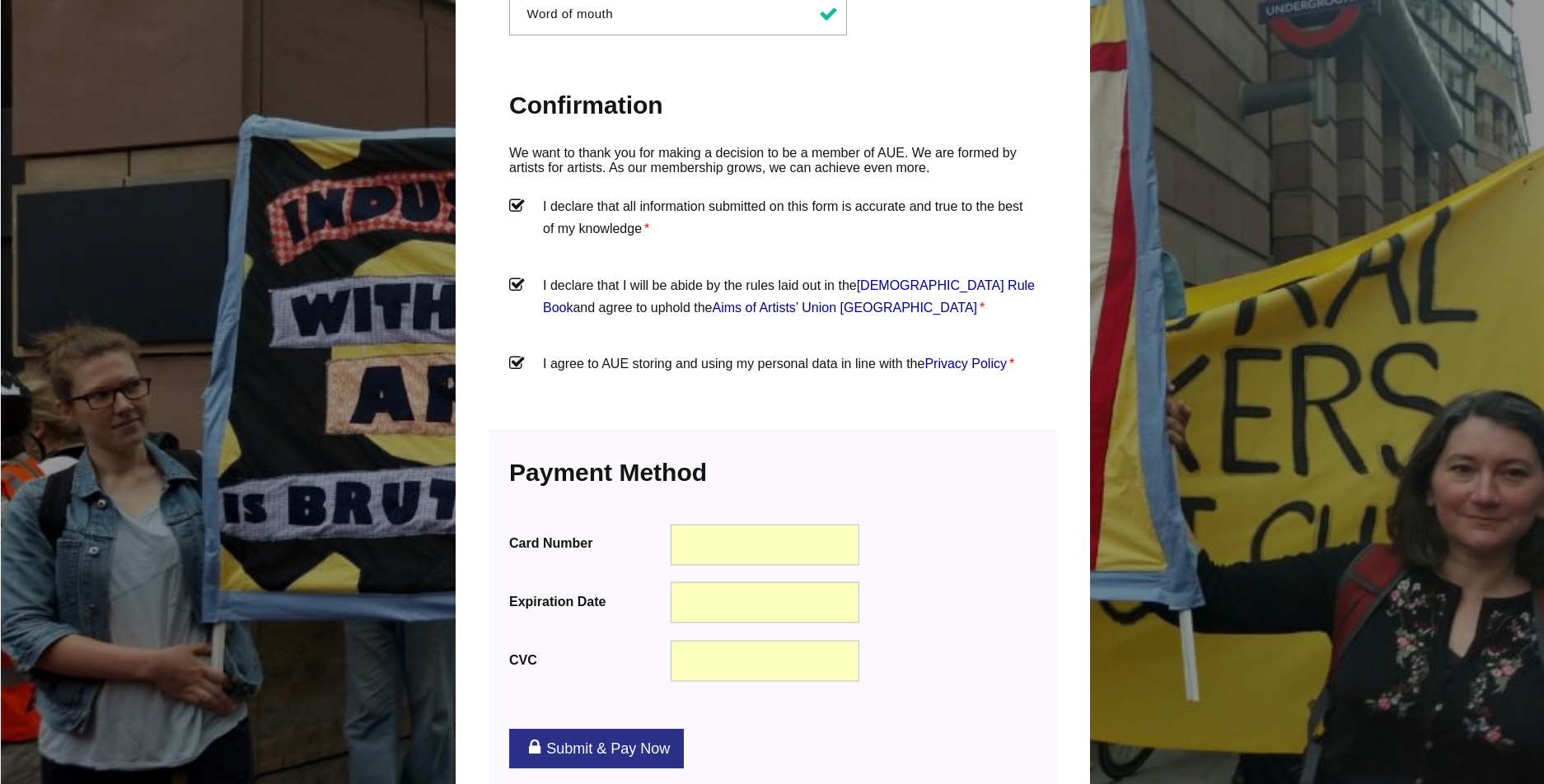
click at [988, 382] on div "I agree to AUE storing and using my personal data in line with the Privacy Poli…" at bounding box center [773, 384] width 527 height 64
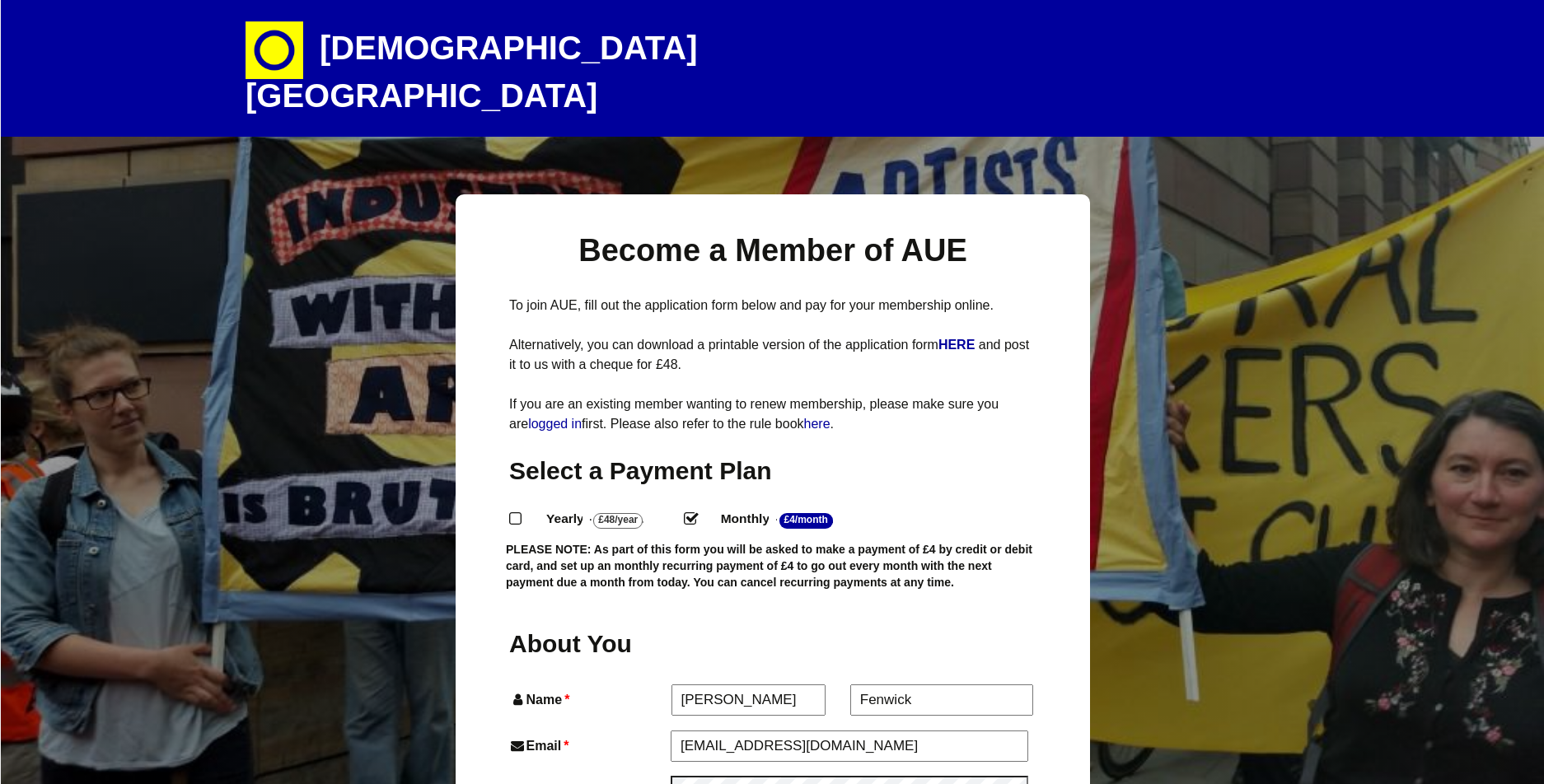
scroll to position [0, 0]
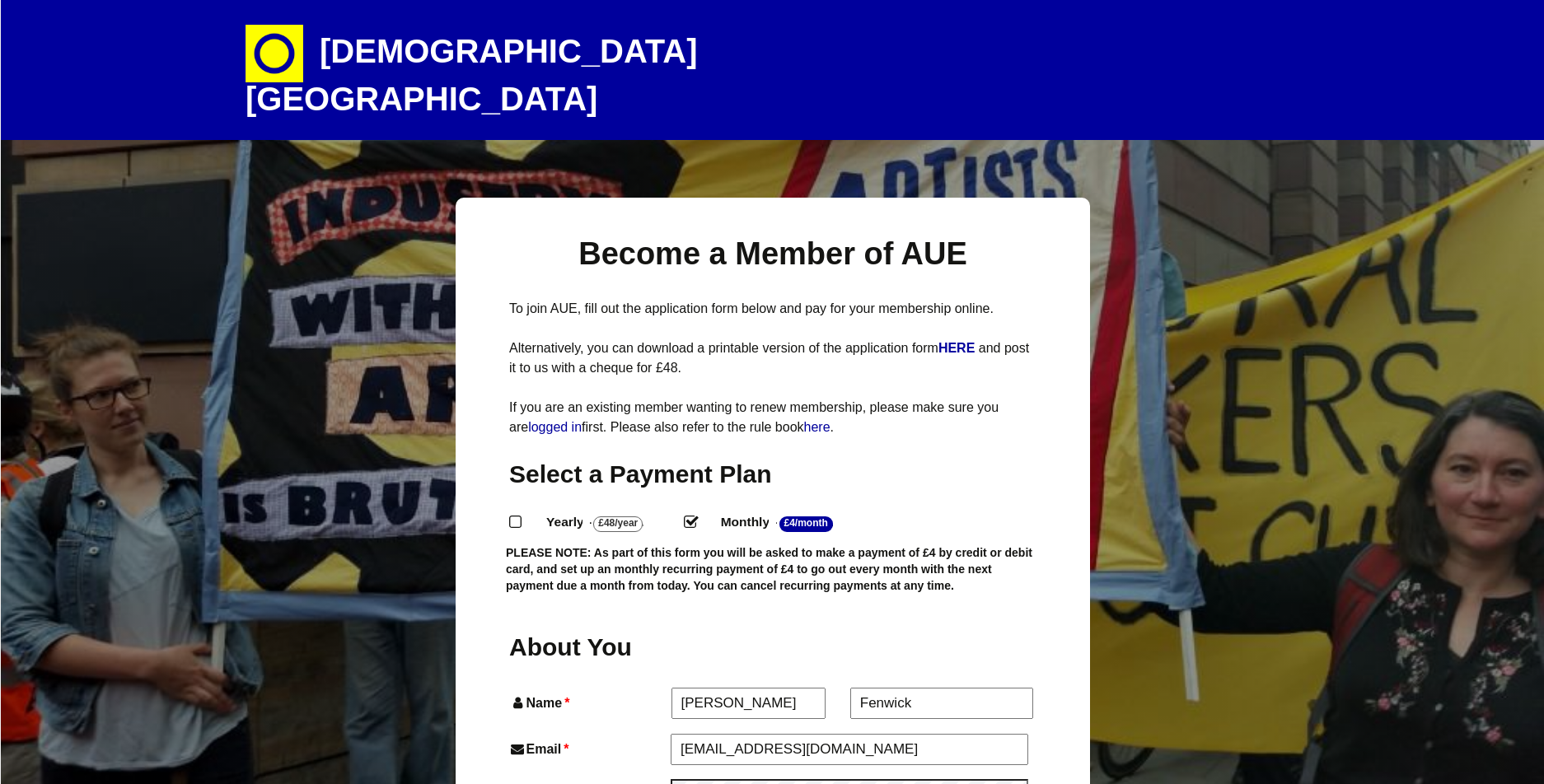
drag, startPoint x: 685, startPoint y: 530, endPoint x: 828, endPoint y: 529, distance: 143.0
click at [828, 529] on label "Monthly - £4/Month ." at bounding box center [789, 522] width 168 height 24
click at [694, 526] on input "Monthly - £4/Month ." at bounding box center [688, 520] width 11 height 11
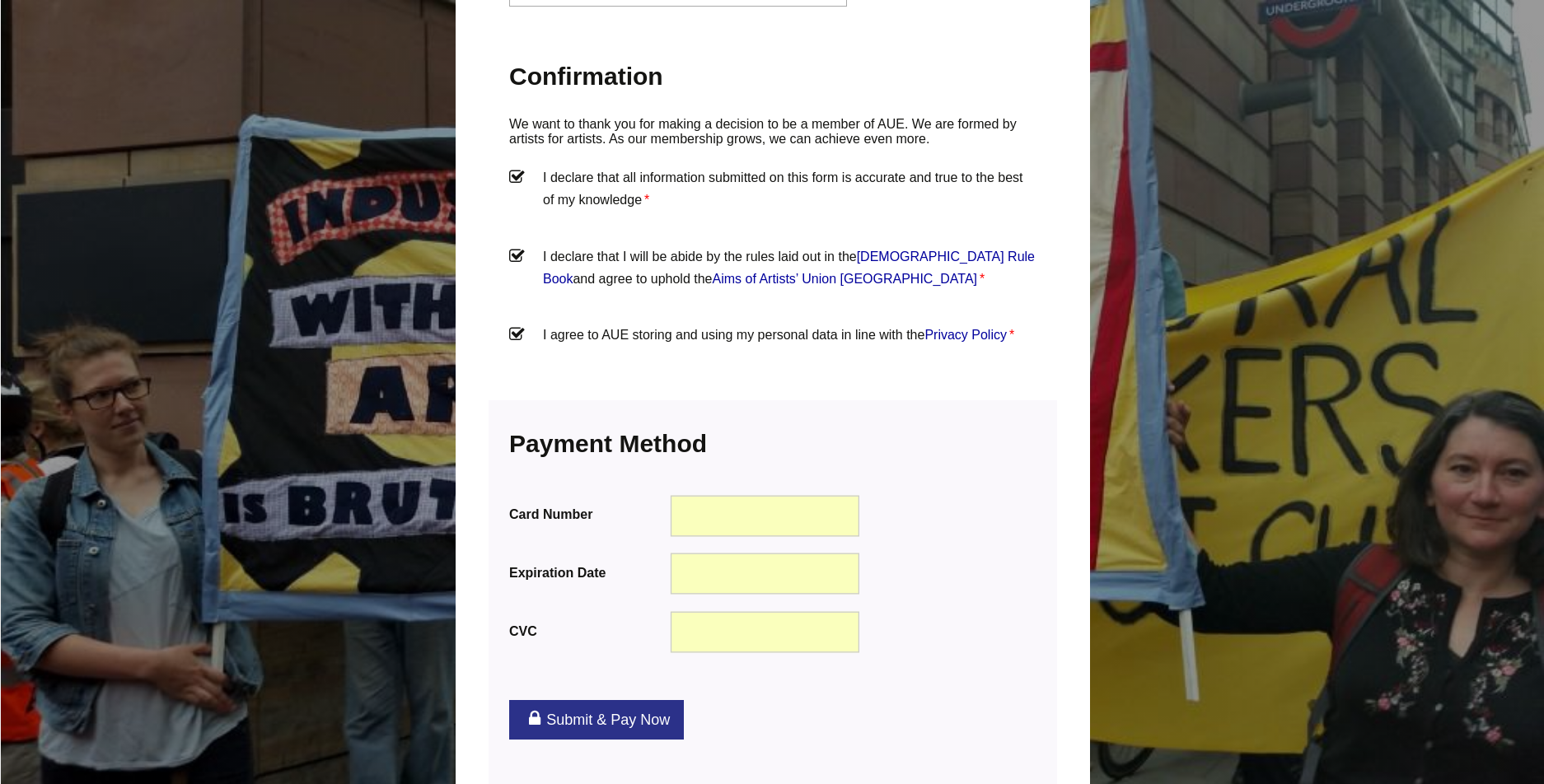
scroll to position [1383, 0]
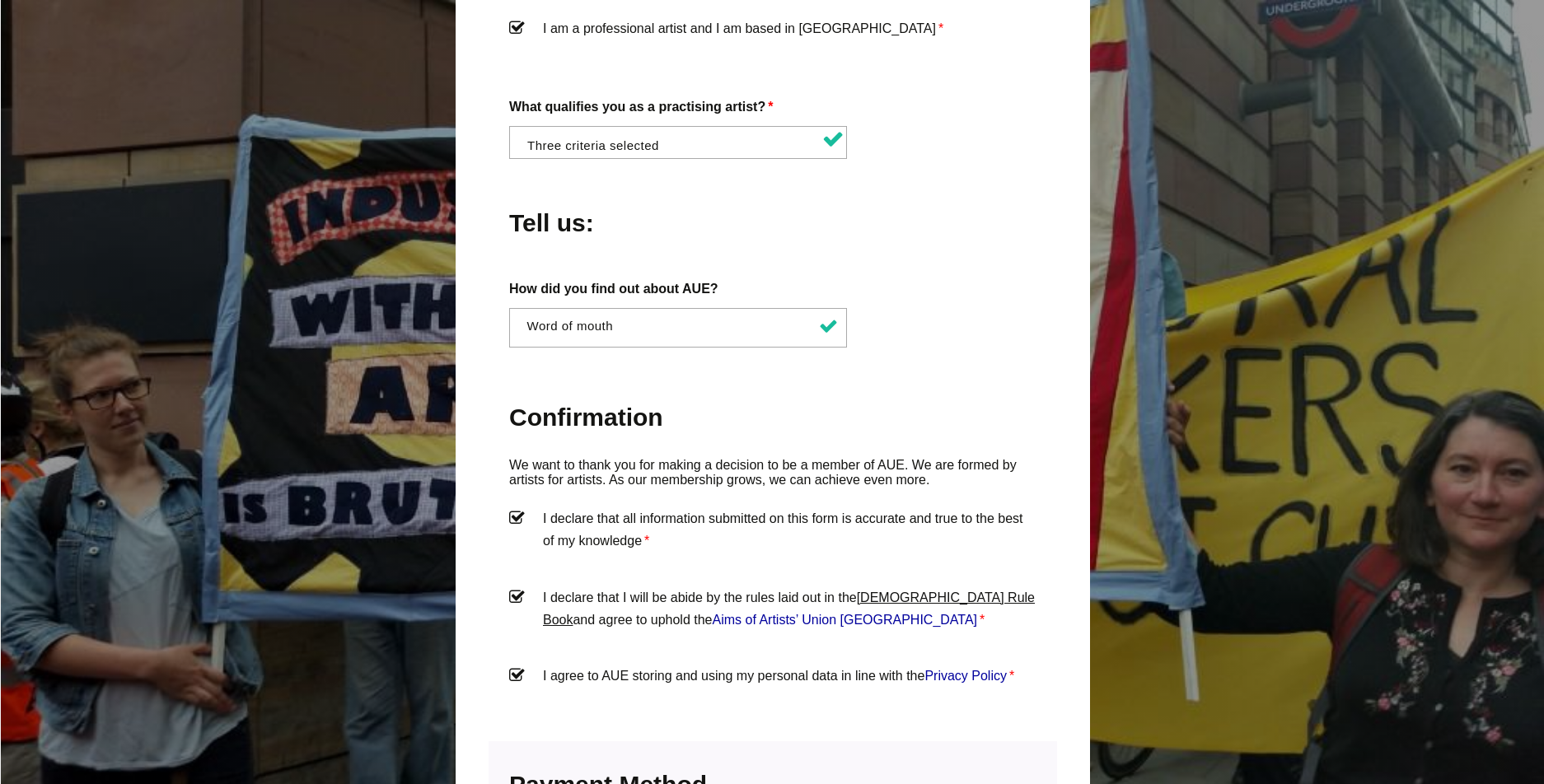
click at [950, 590] on link "Artists' Union England Rule Book" at bounding box center [789, 608] width 492 height 37
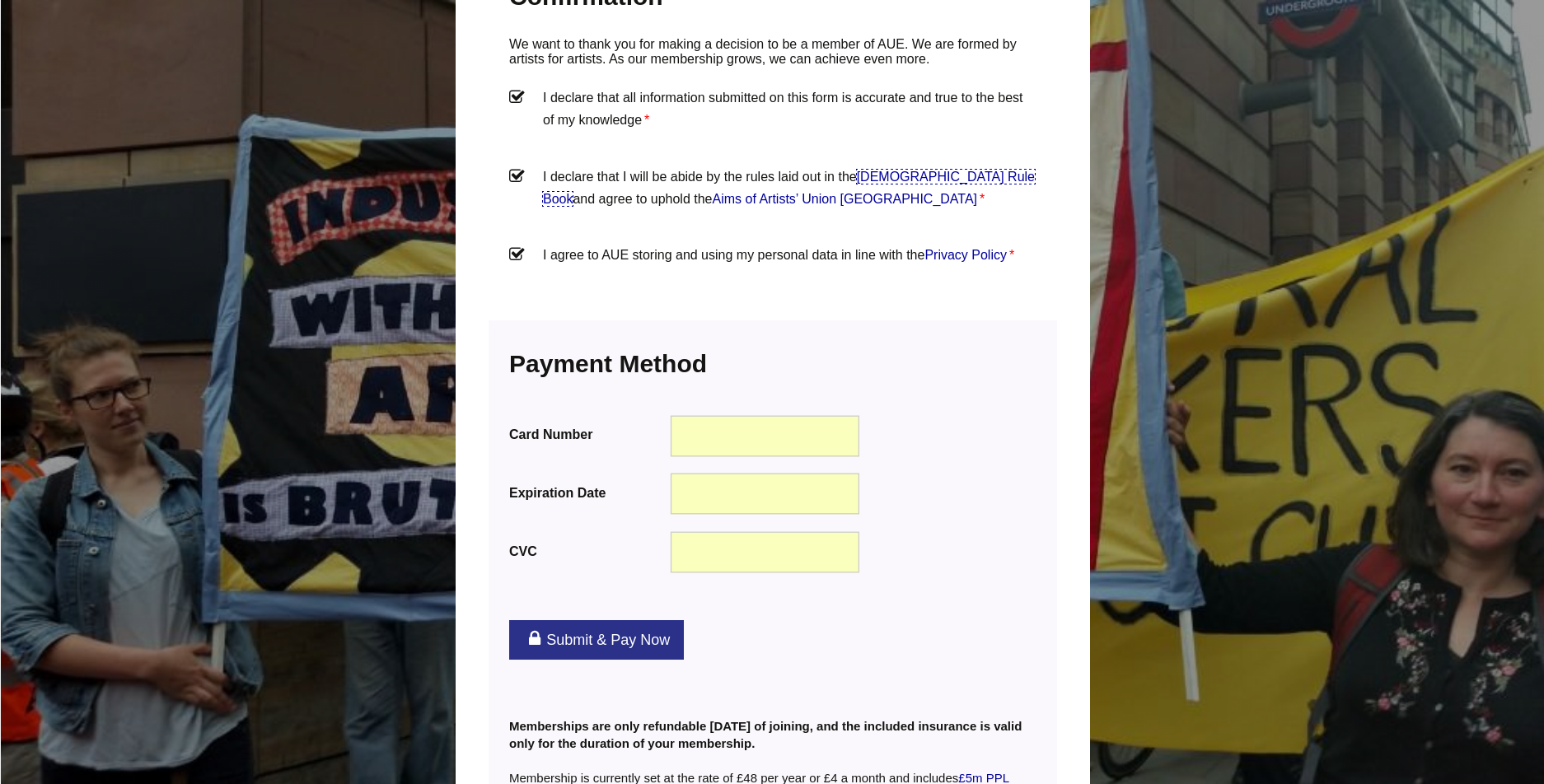
scroll to position [1983, 0]
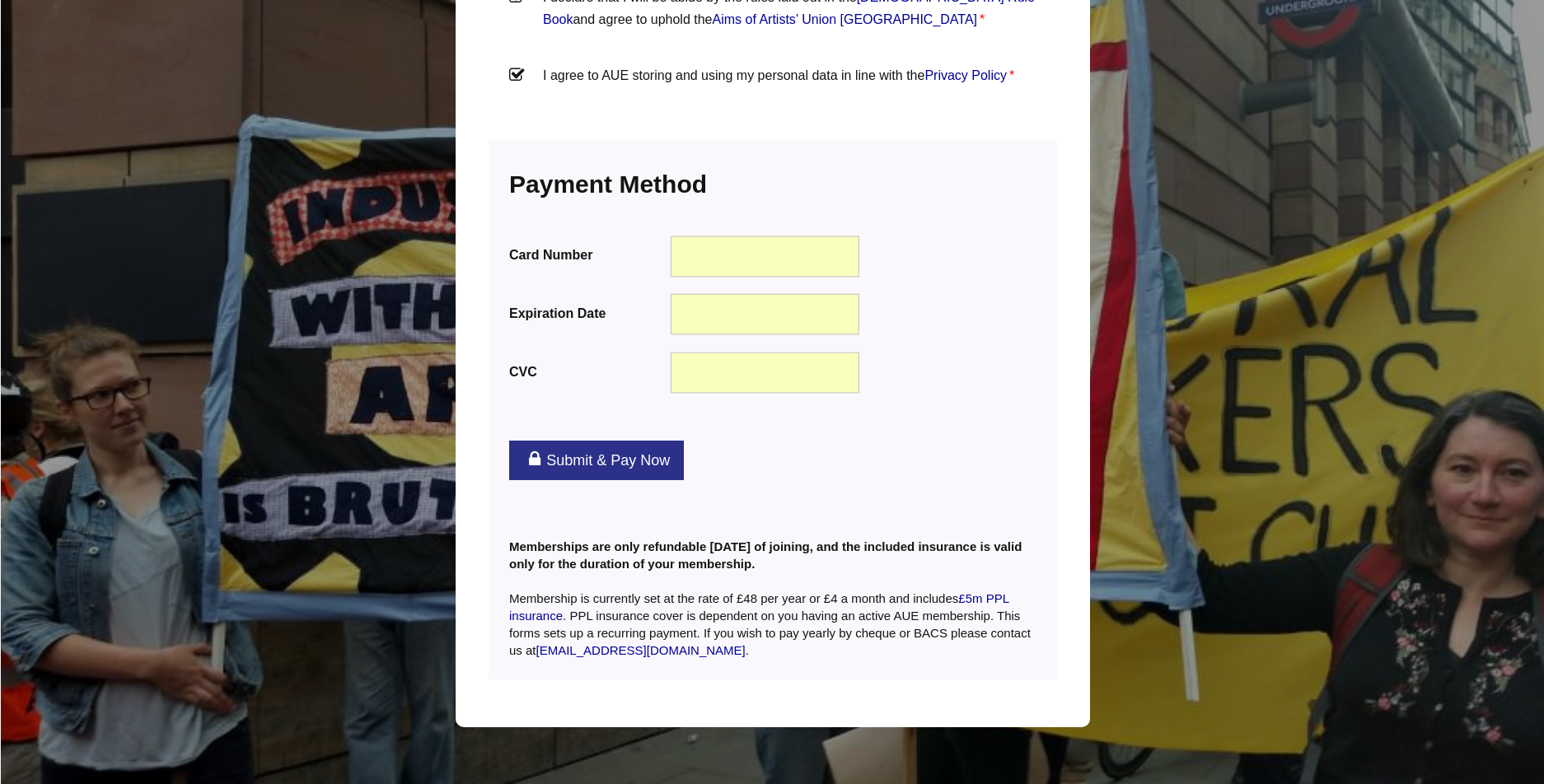
click at [610, 440] on link "Submit & Pay Now" at bounding box center [597, 459] width 175 height 39
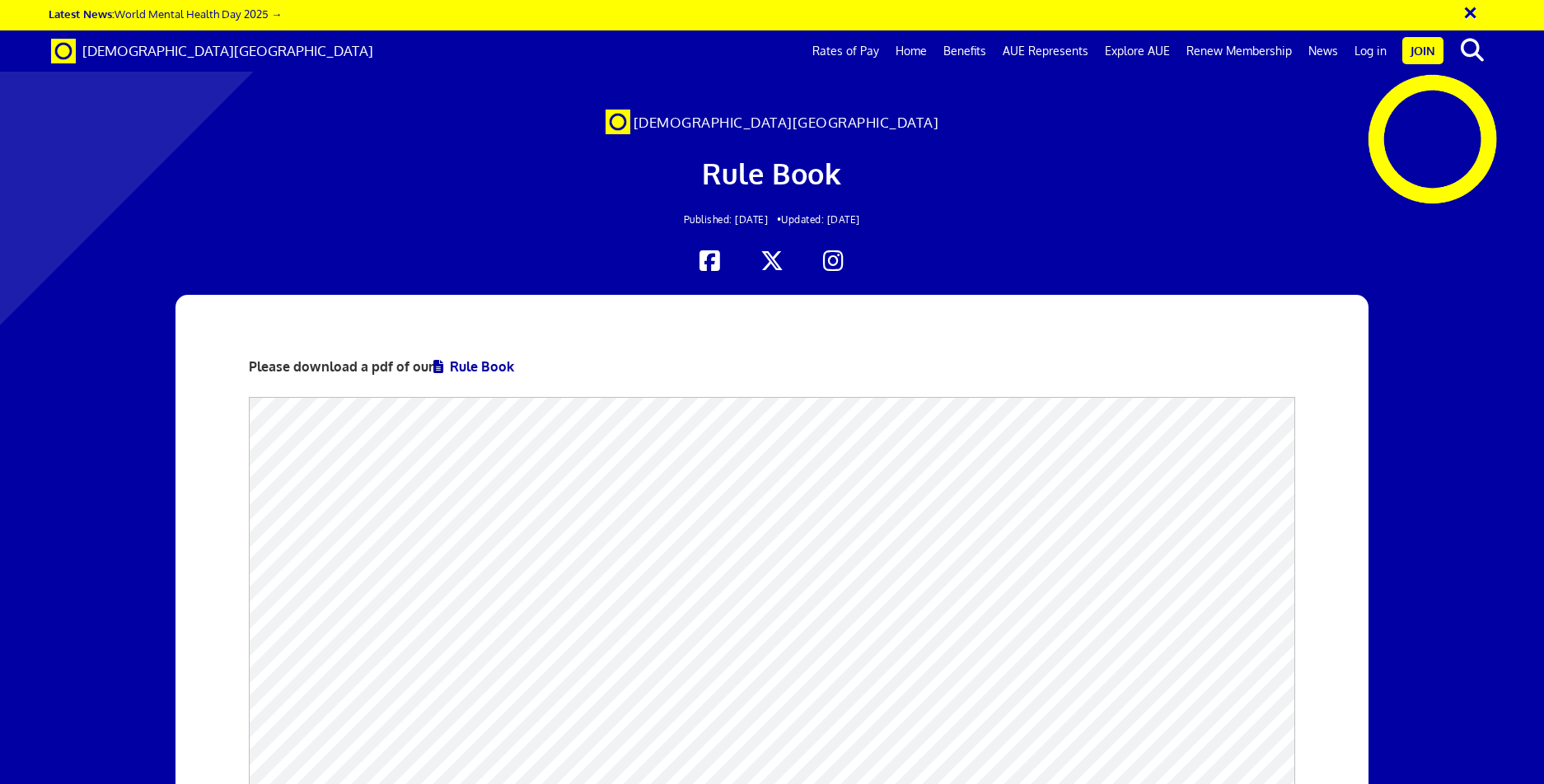
scroll to position [1969, 0]
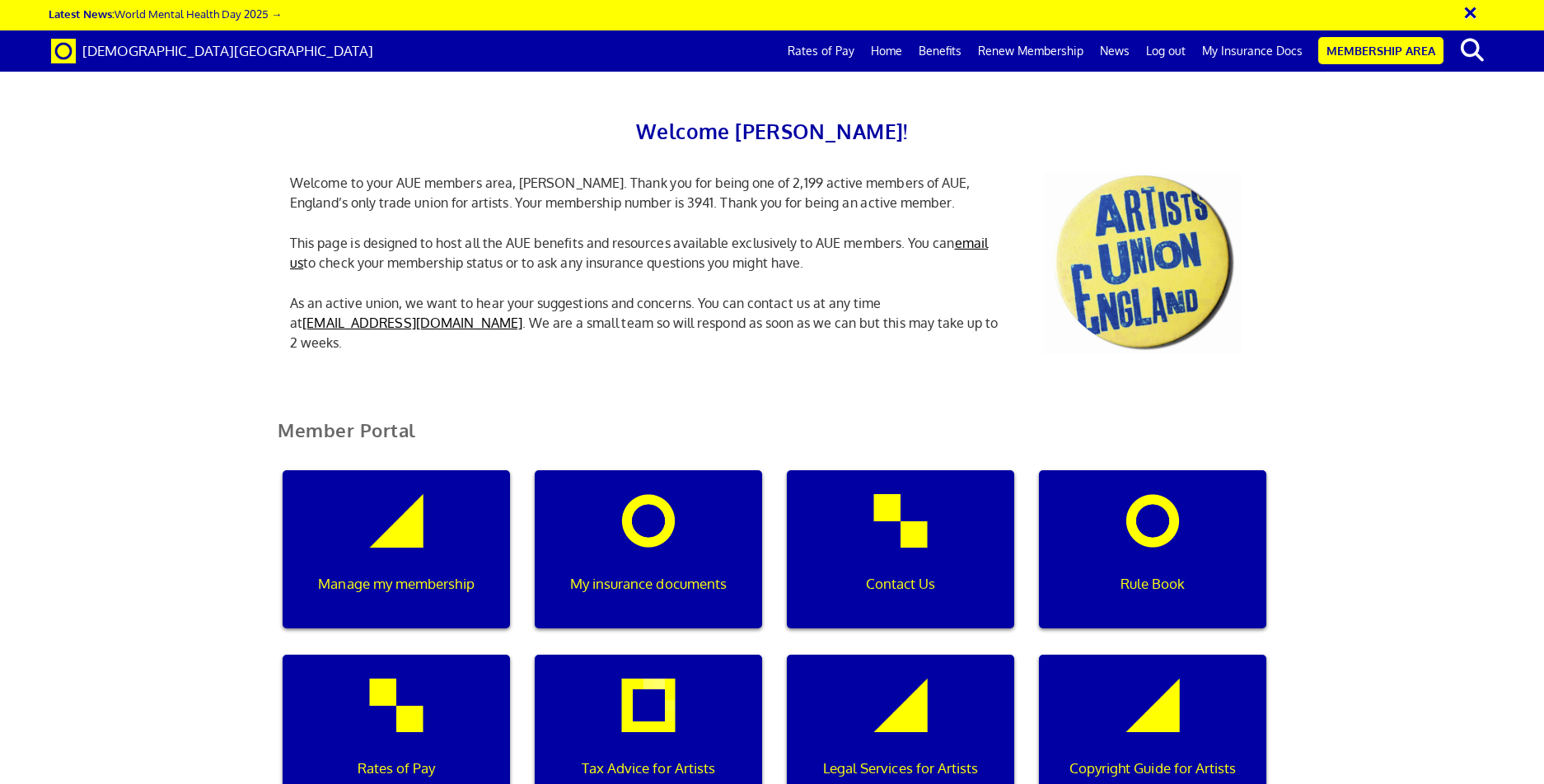
scroll to position [0, 5]
click at [682, 542] on div "My insurance documents" at bounding box center [648, 549] width 227 height 159
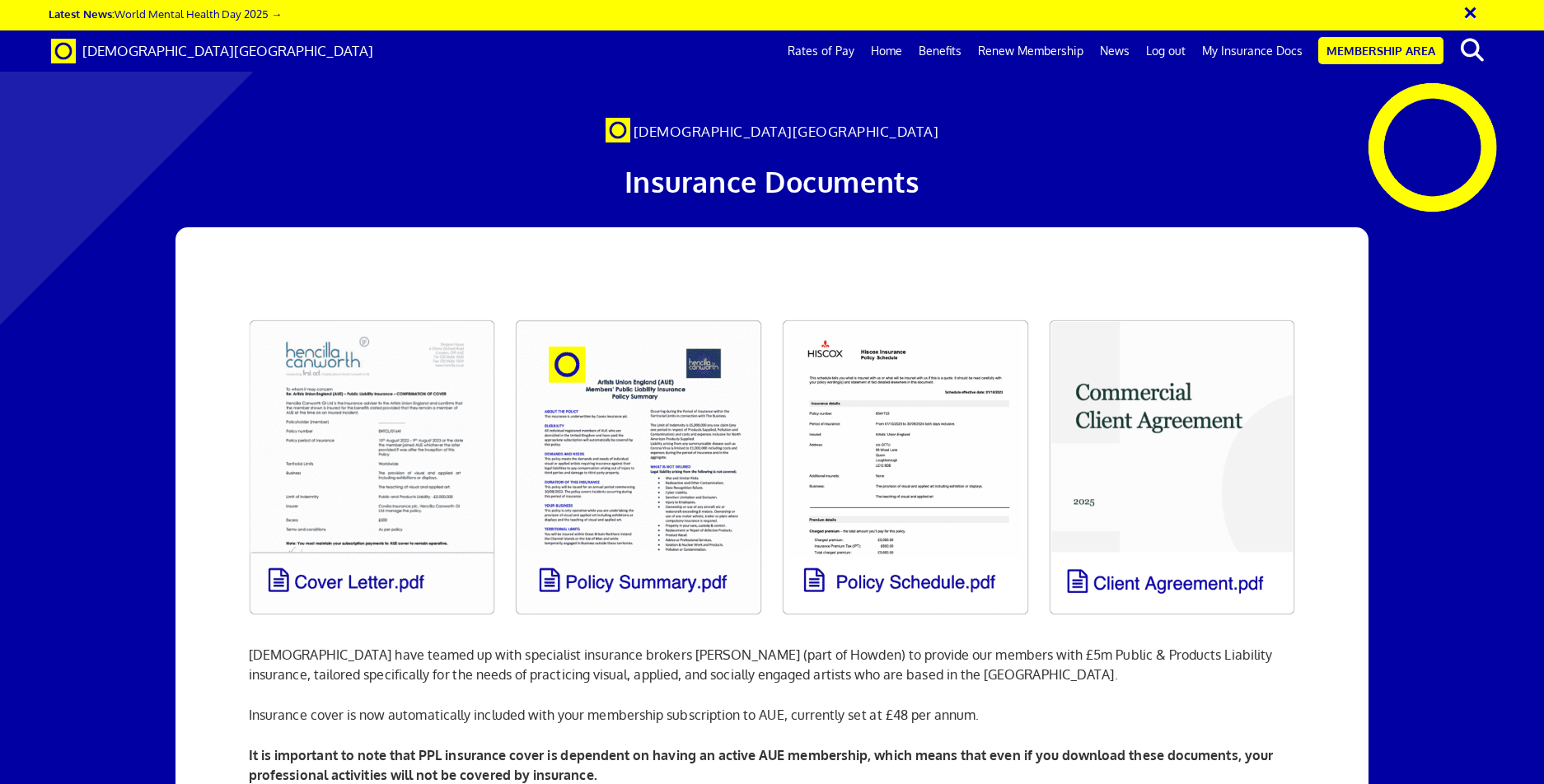
scroll to position [432, 0]
click at [981, 747] on b "It is important to note that PPL insurance cover is dependent on having an acti…" at bounding box center [760, 765] width 1024 height 37
